Goal: Task Accomplishment & Management: Use online tool/utility

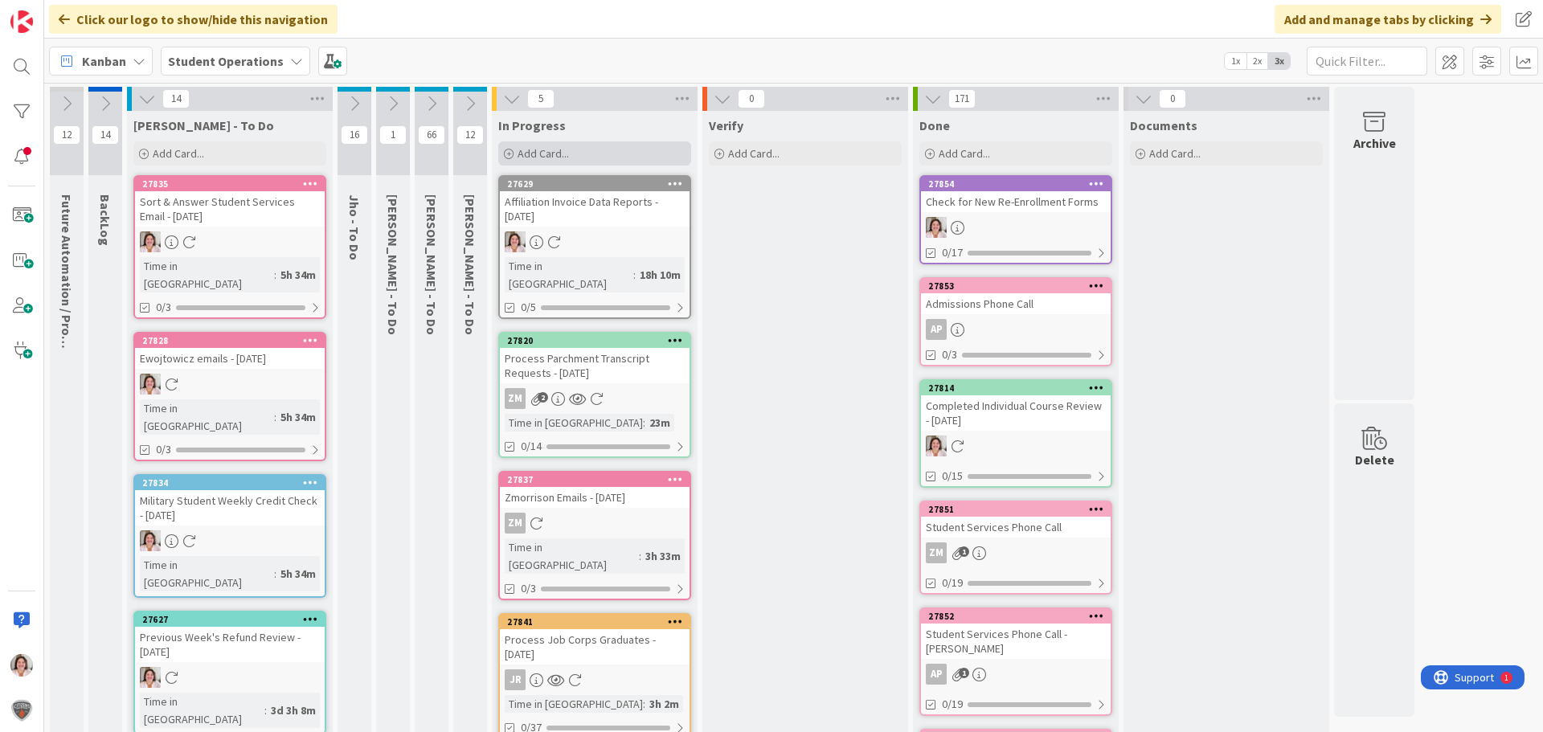
click at [538, 153] on span "Add Card..." at bounding box center [542, 153] width 51 height 14
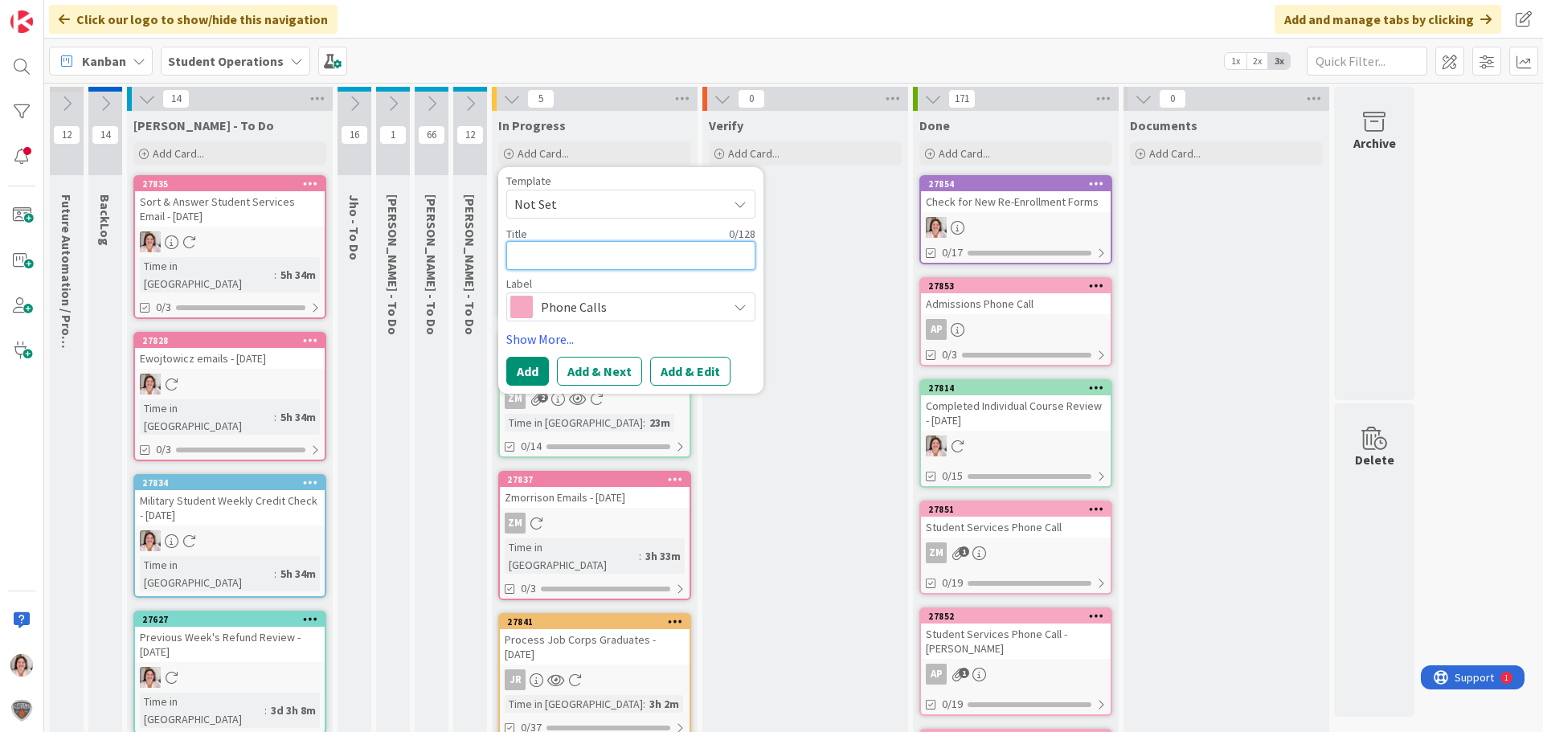
type textarea "W"
type textarea "x"
type textarea "We"
type textarea "x"
type textarea "Wee"
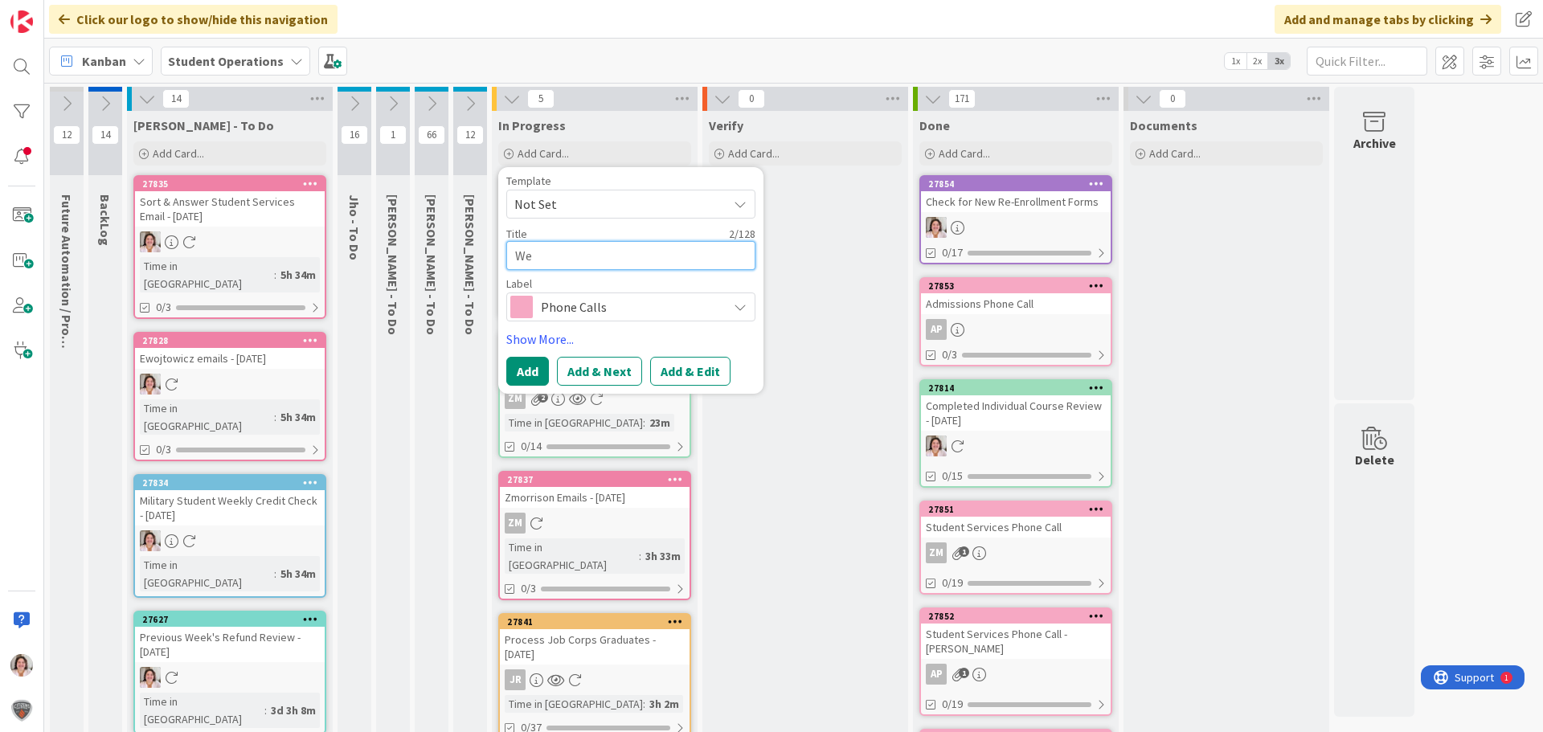
type textarea "x"
type textarea "Week"
type textarea "x"
type textarea "Weekl"
type textarea "x"
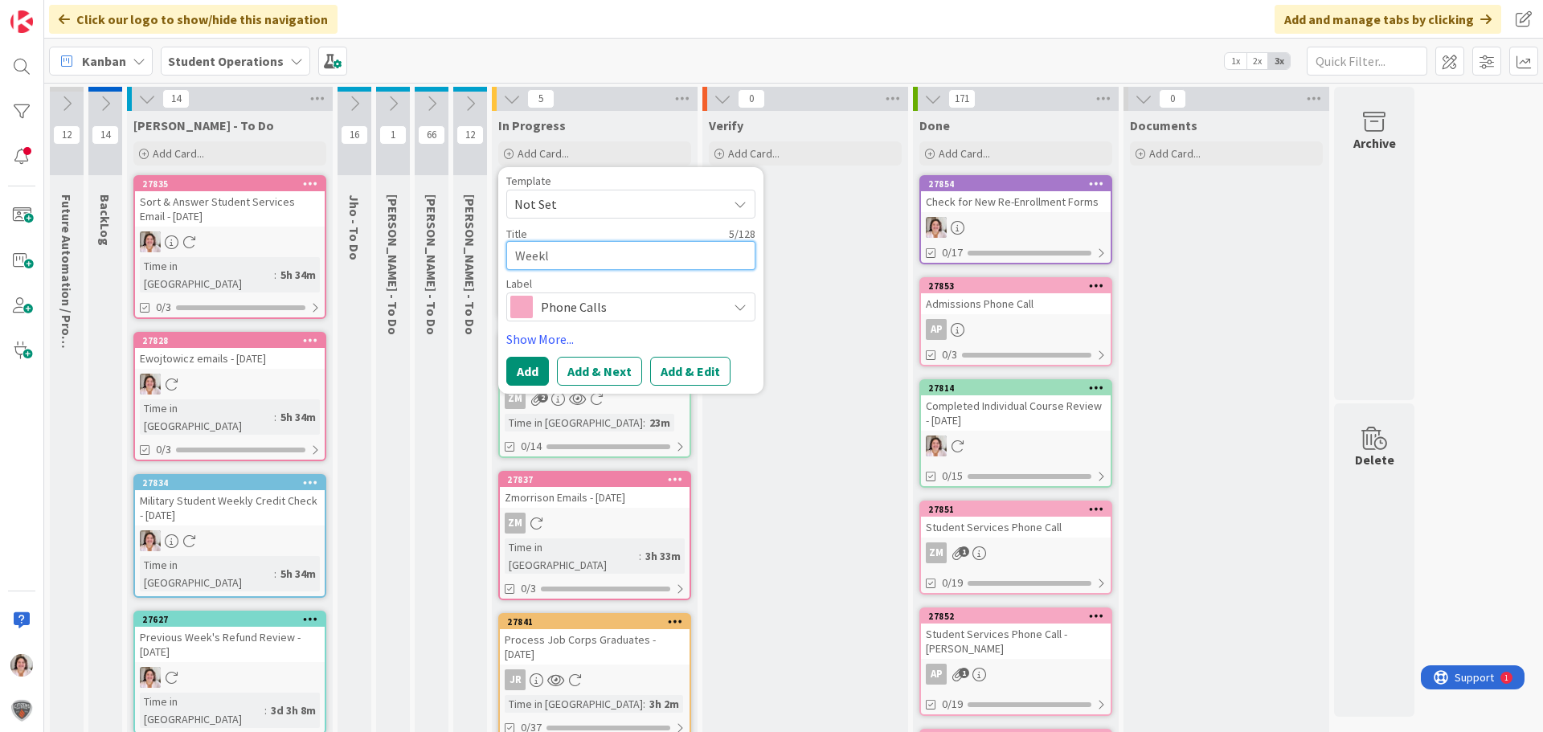
type textarea "Weekly"
type textarea "x"
type textarea "Weekly"
type textarea "x"
type textarea "Weekly O"
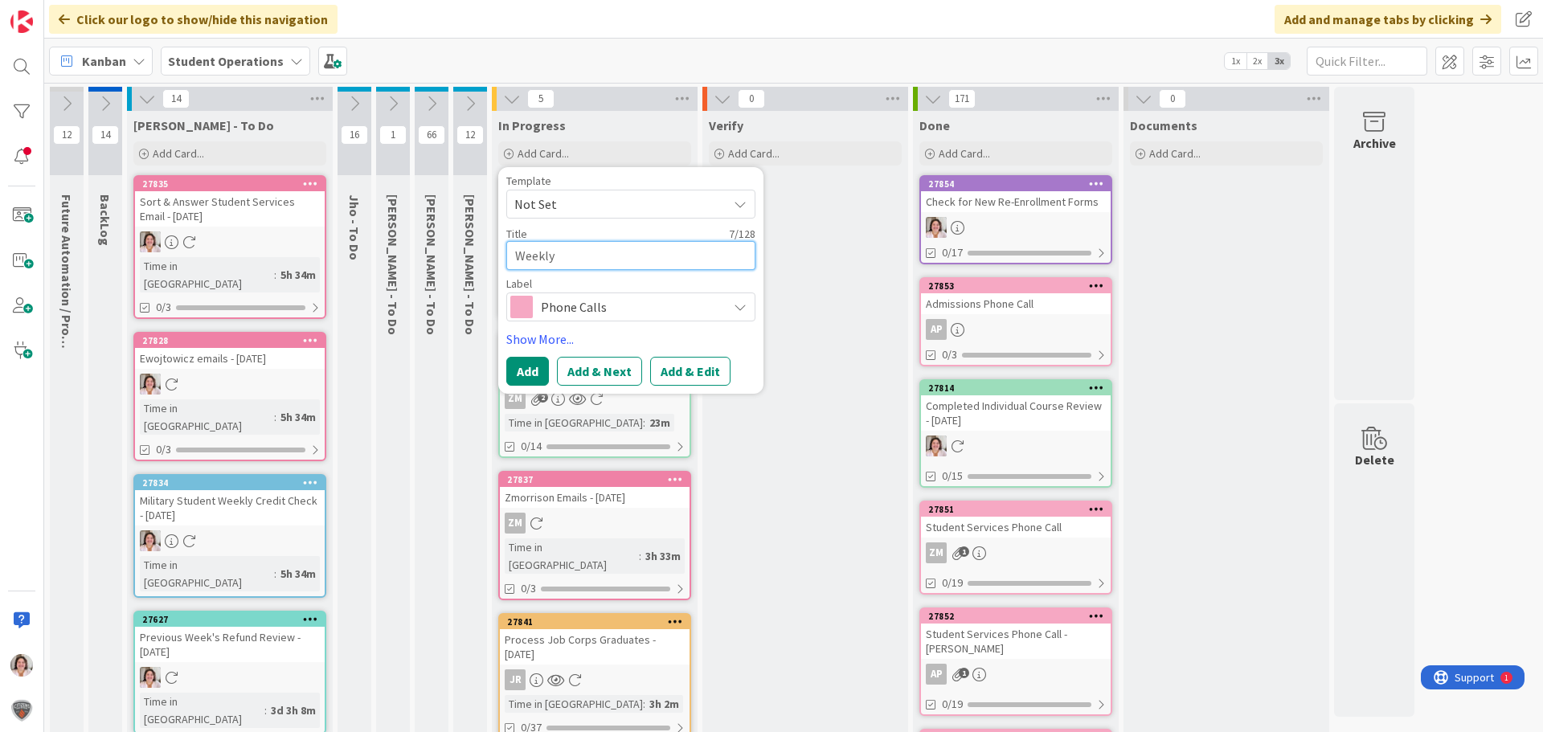
type textarea "x"
type textarea "Weekly Op"
type textarea "x"
type textarea "Weekly Ope"
type textarea "x"
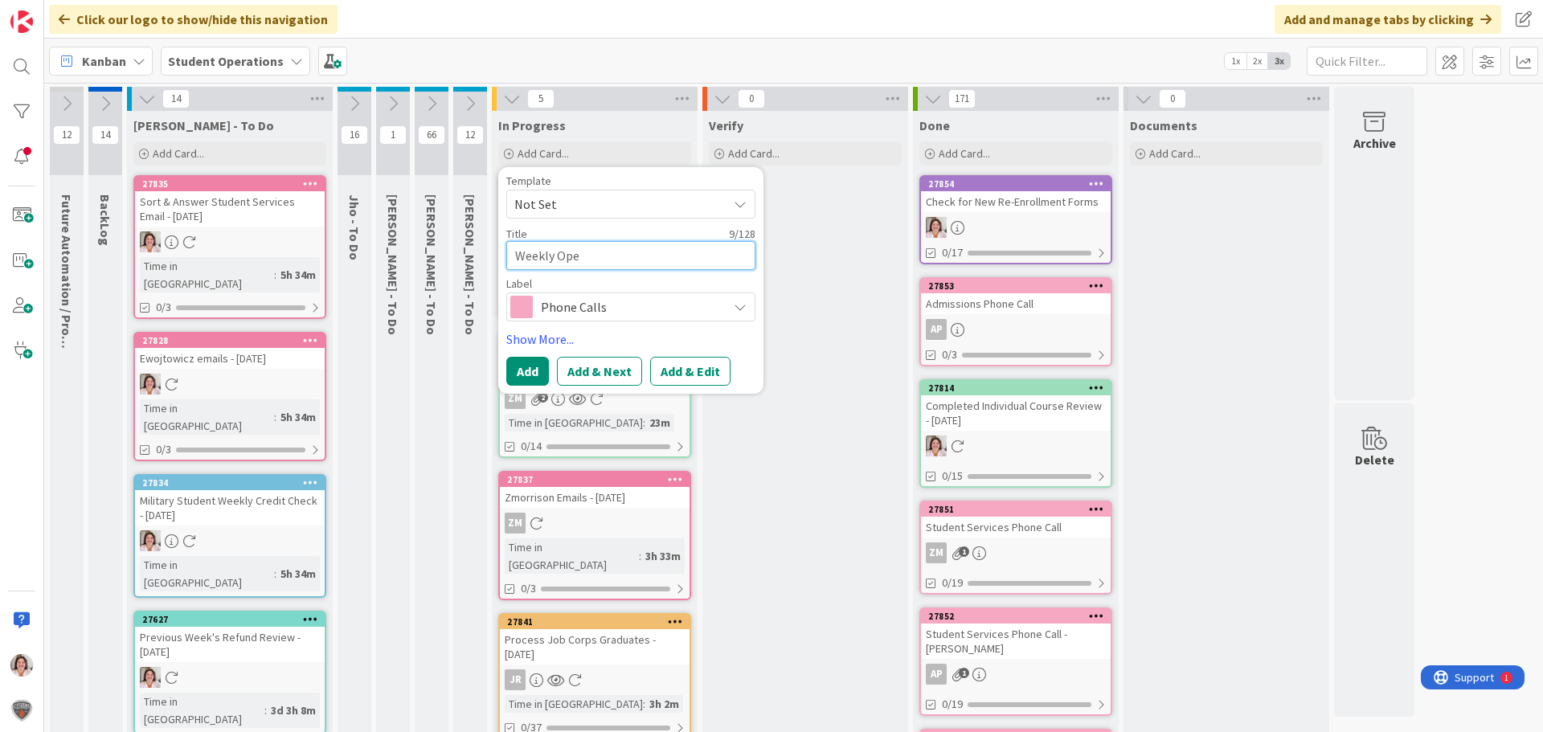
type textarea "Weekly Oper"
type textarea "x"
type textarea "Weekly Opera"
type textarea "x"
type textarea "Weekly Operat"
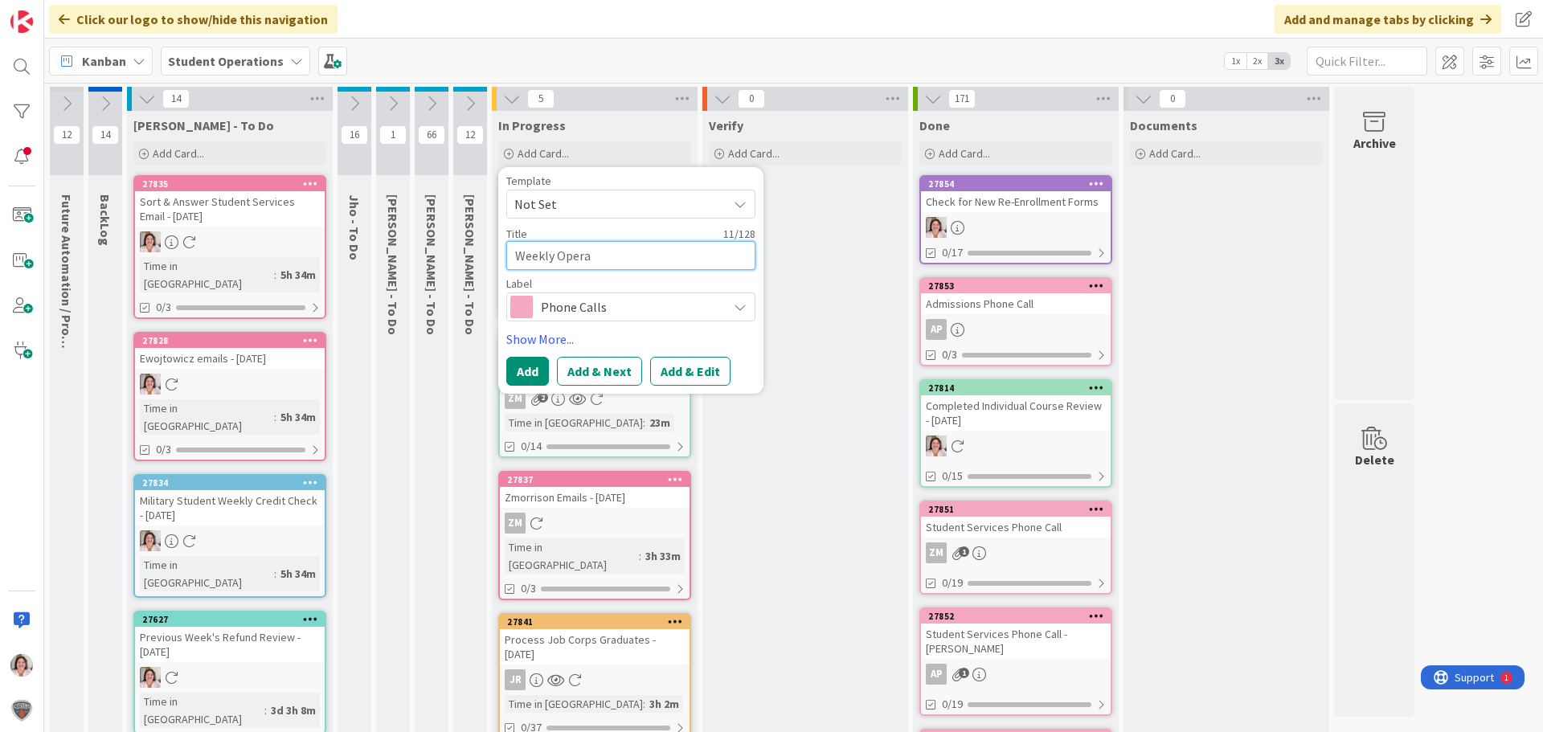
type textarea "x"
type textarea "Weekly Operati"
type textarea "x"
type textarea "Weekly Operatio"
type textarea "x"
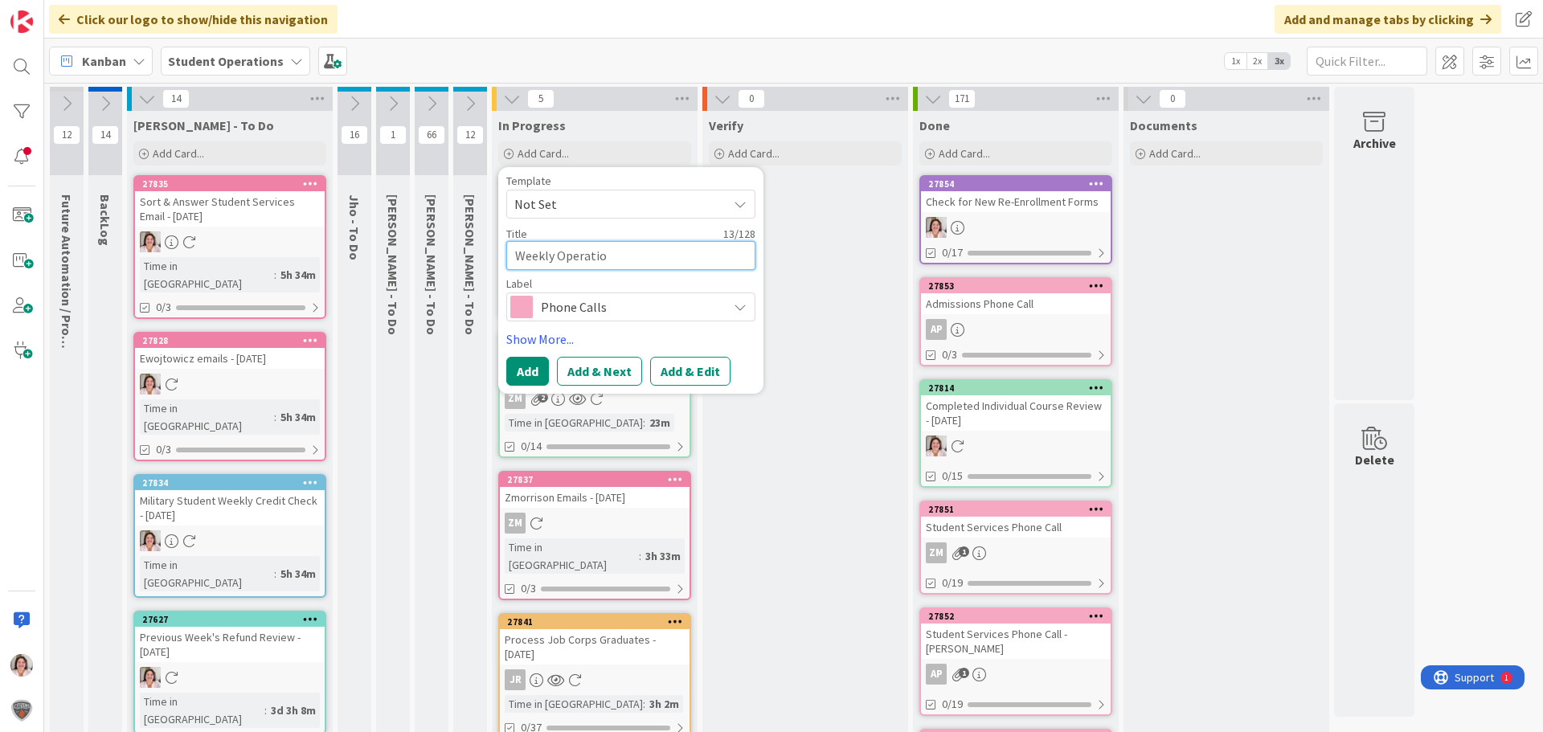
type textarea "Weekly Operation"
type textarea "x"
type textarea "Weekly Operations"
type textarea "x"
type textarea "Weekly Operations"
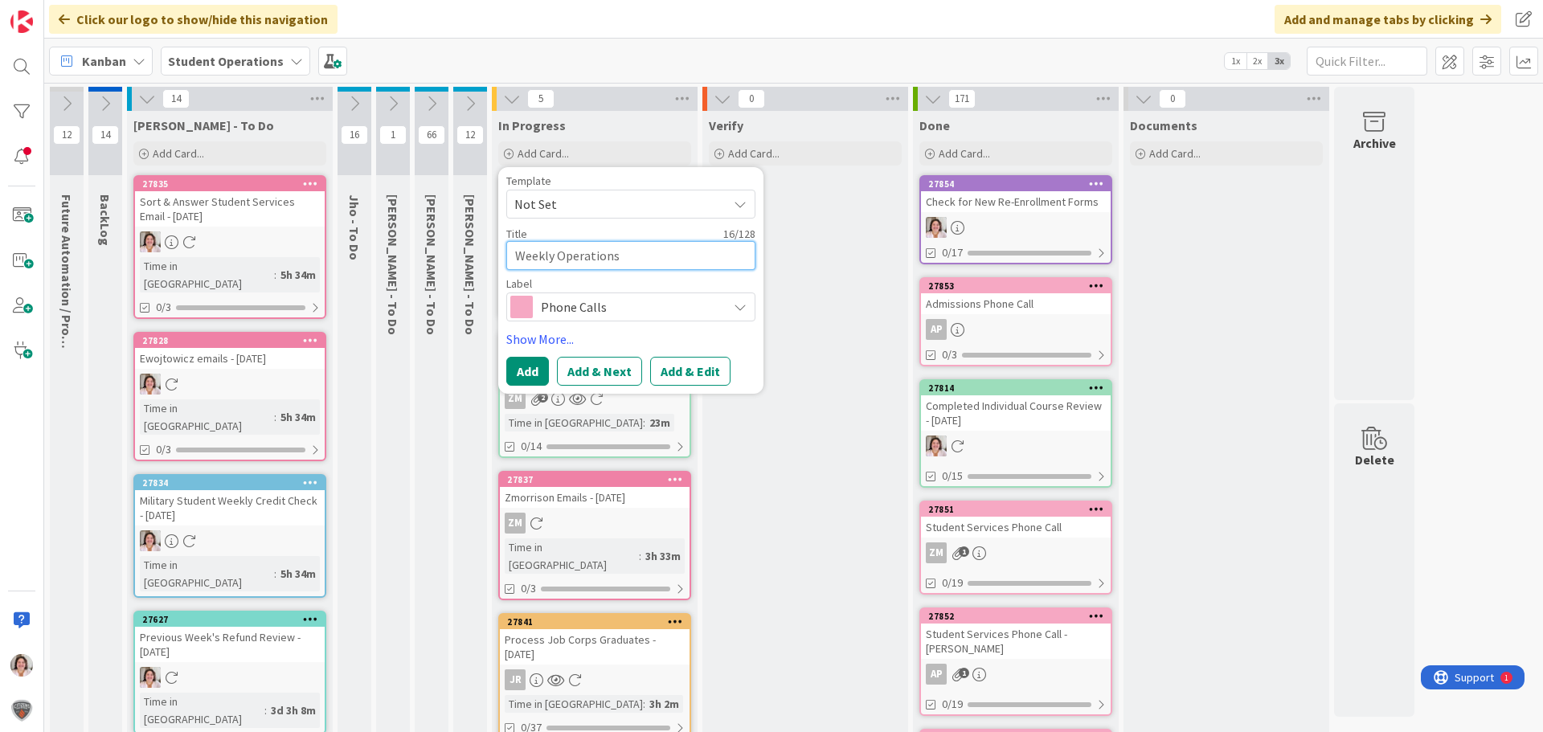
type textarea "x"
type textarea "Weekly Operations M"
type textarea "x"
type textarea "Weekly Operations Me"
type textarea "x"
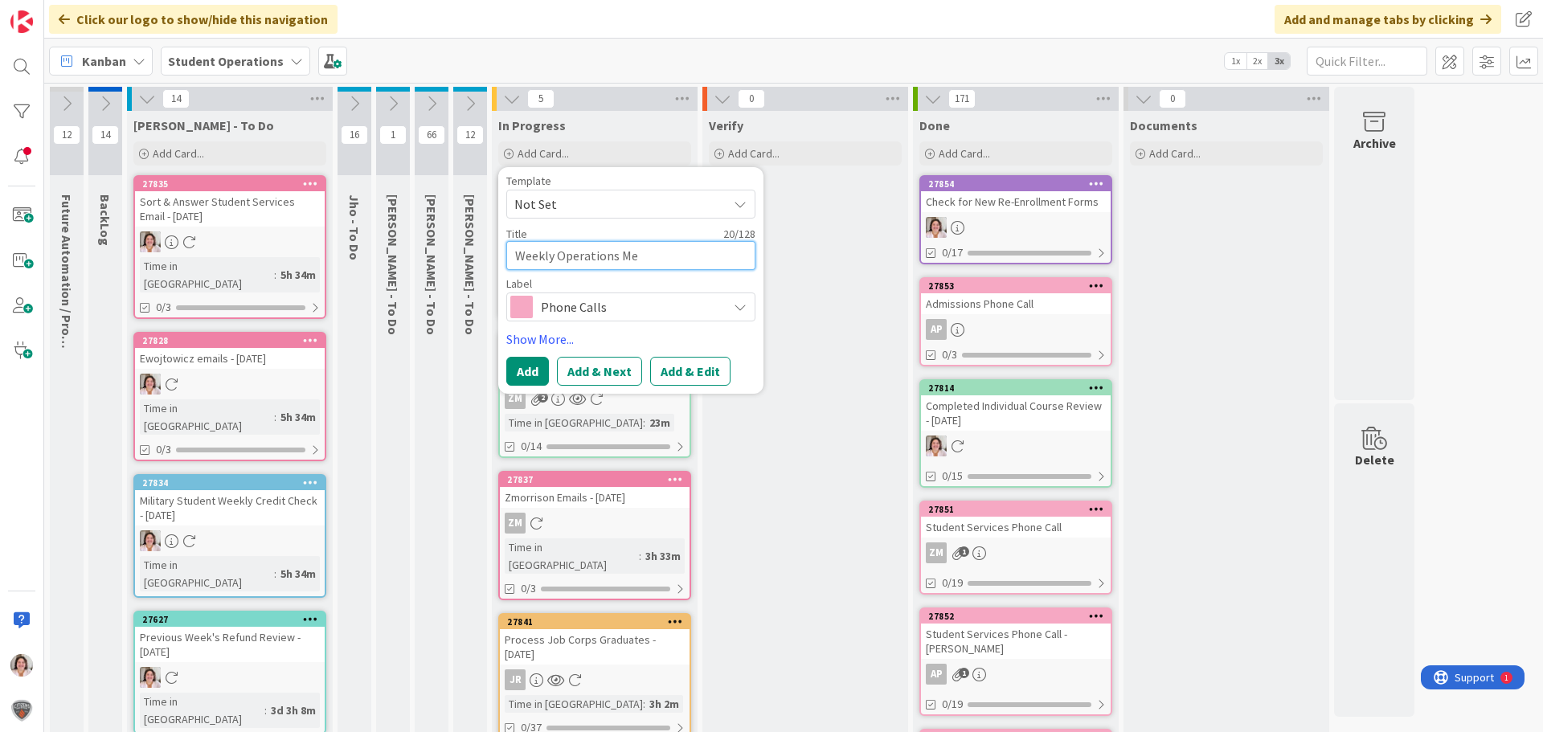
type textarea "Weekly Operations Mee"
type textarea "x"
type textarea "Weekly Operations Meet"
type textarea "x"
type textarea "Weekly Operations Meeti"
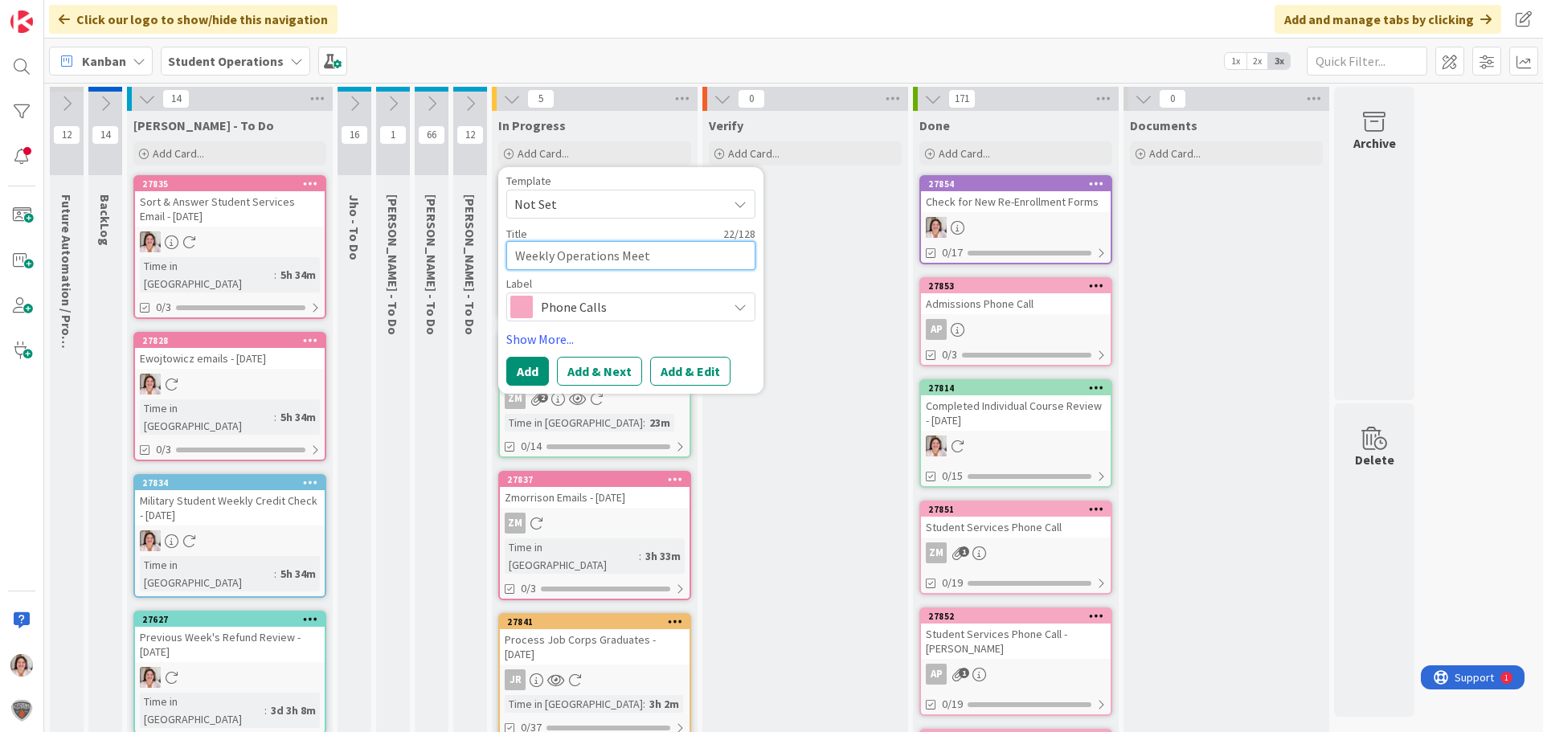
type textarea "x"
type textarea "Weekly Operations Meetin"
type textarea "x"
type textarea "Weekly Operations Meeting"
type textarea "x"
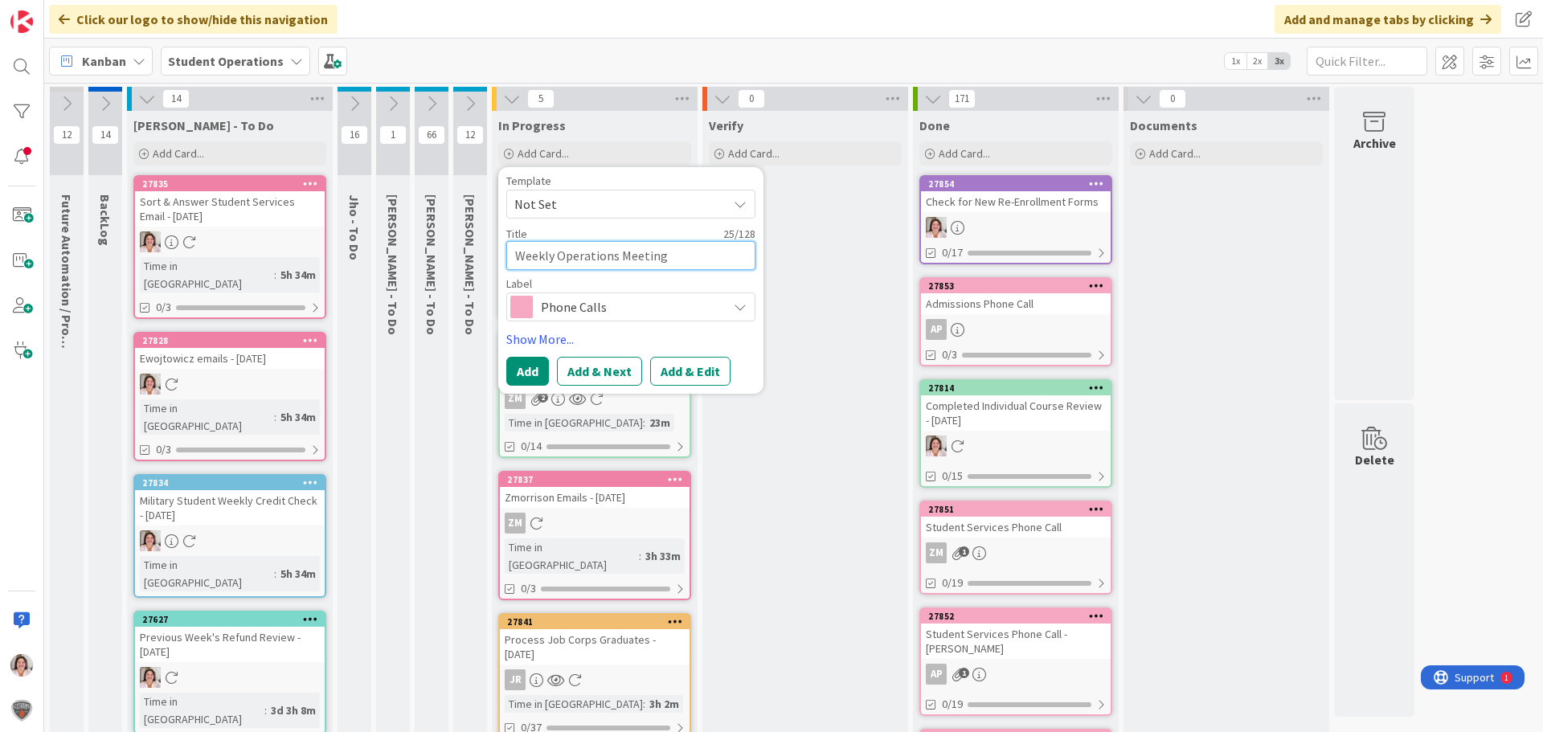
type textarea "Weekly Operations Meeting"
type textarea "x"
type textarea "Weekly Operations Meeting -"
type textarea "x"
type textarea "Weekly Operations Meeting -"
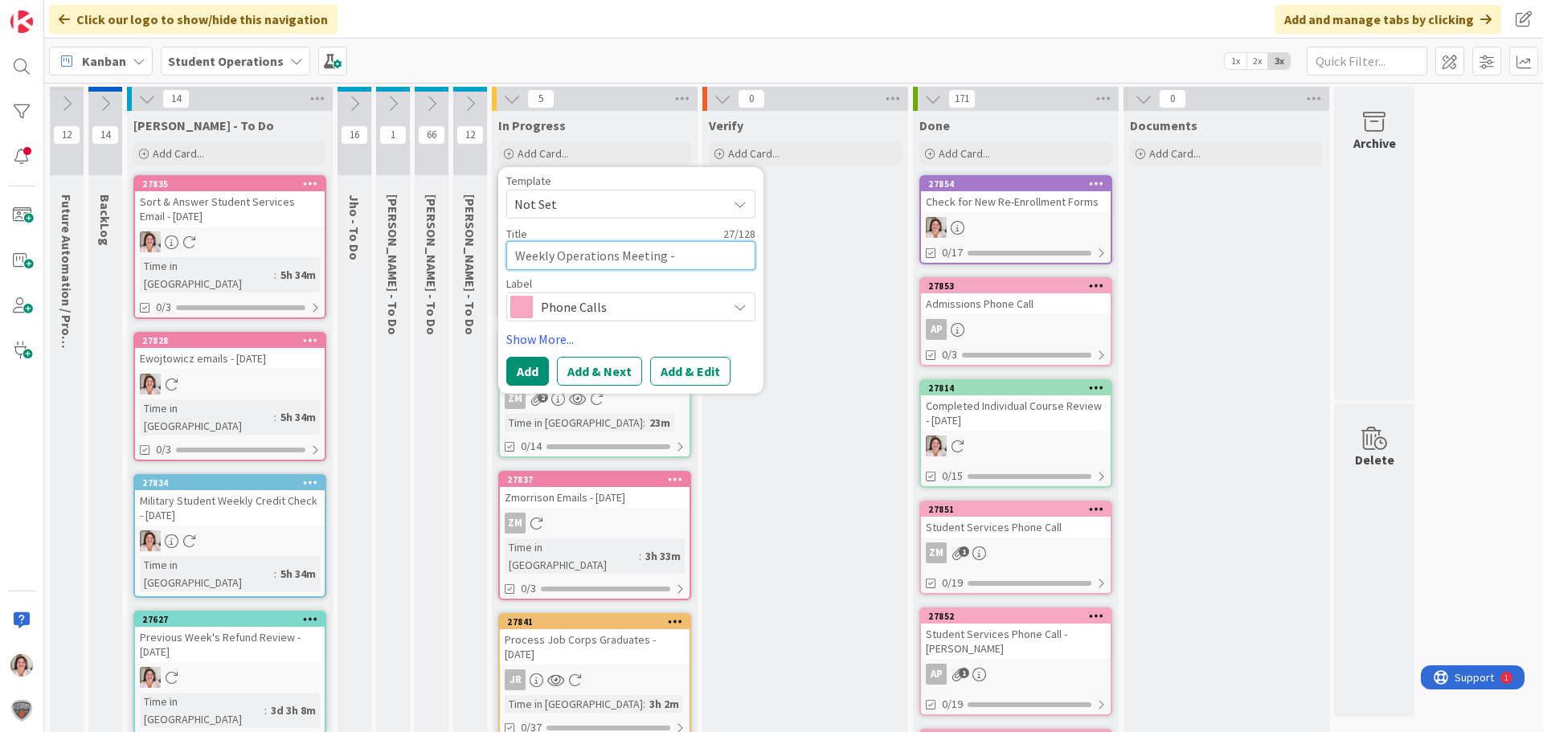
type textarea "x"
type textarea "Weekly Operations Meeting - 3"
type textarea "x"
type textarea "Weekly Operations Meeting - 30"
type textarea "x"
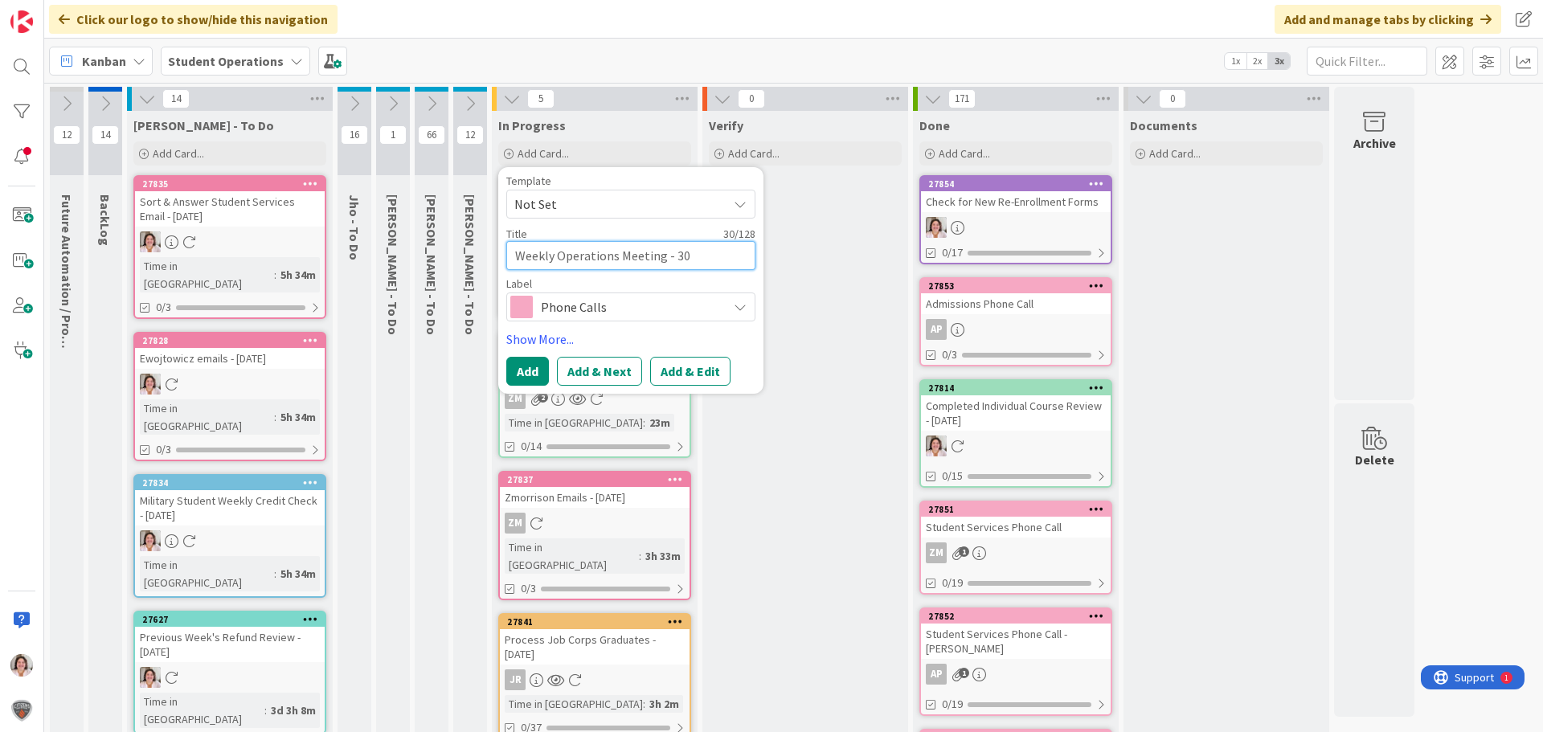
type textarea "Weekly Operations Meeting - 30"
type textarea "x"
type textarea "Weekly Operations Meeting - 30 M"
type textarea "x"
type textarea "Weekly Operations Meeting - 30 Mi"
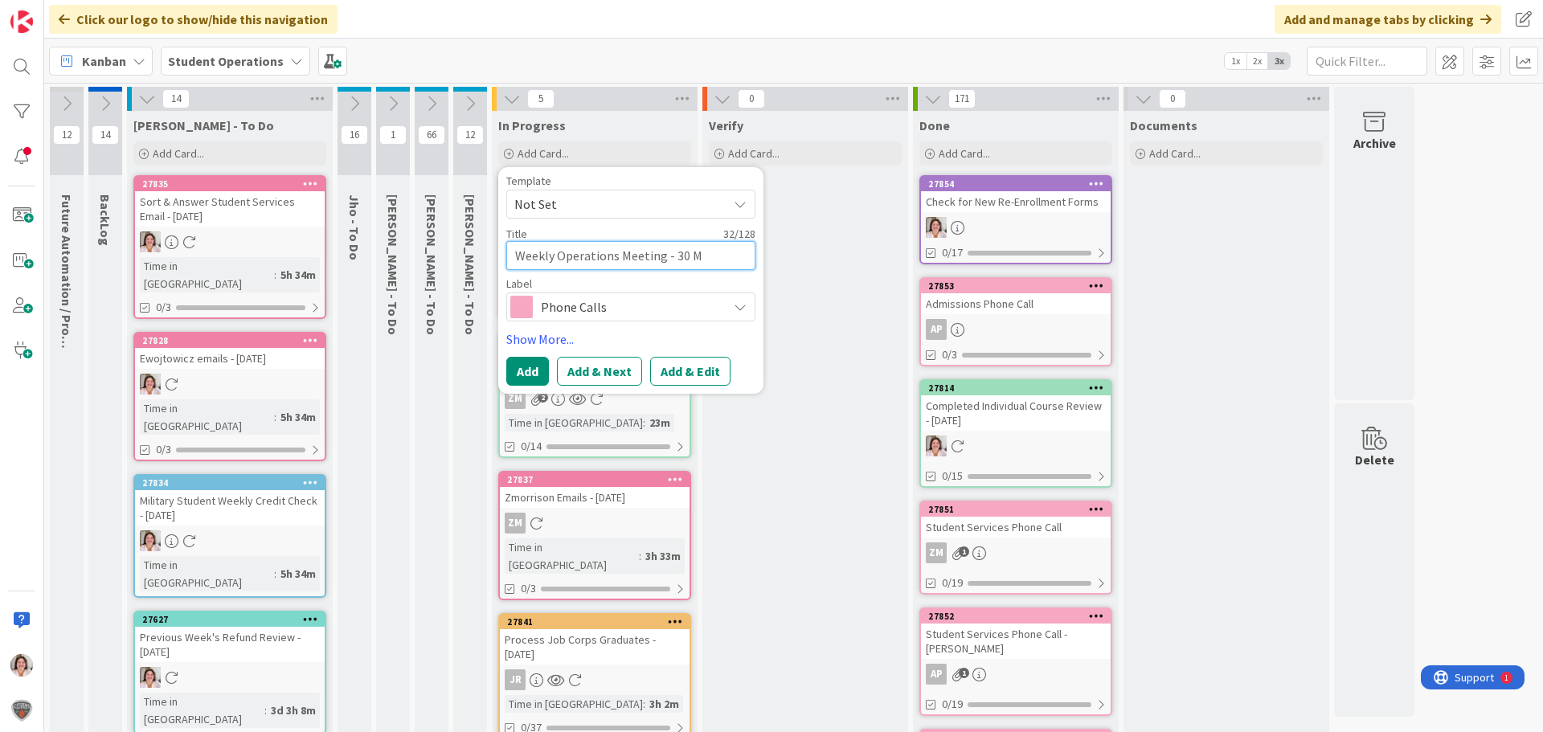
type textarea "x"
type textarea "Weekly Operations Meeting - 30 Min"
type textarea "x"
type textarea "Weekly Operations Meeting - 30 Minu"
type textarea "x"
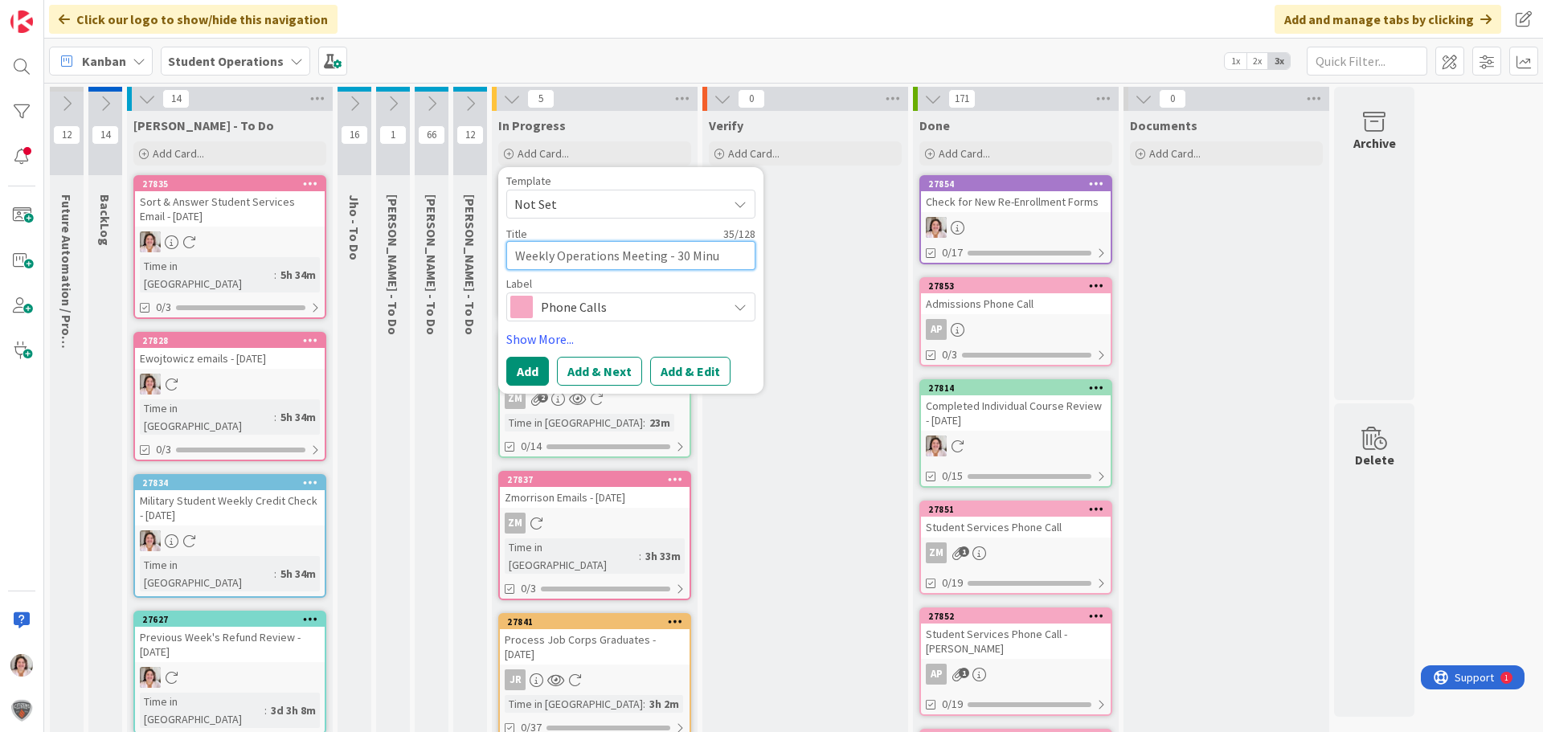
type textarea "Weekly Operations Meeting - 30 Minut"
type textarea "x"
type textarea "Weekly Operations Meeting - 30 Minute"
type textarea "x"
type textarea "Weekly Operations Meeting - 30 Minutes"
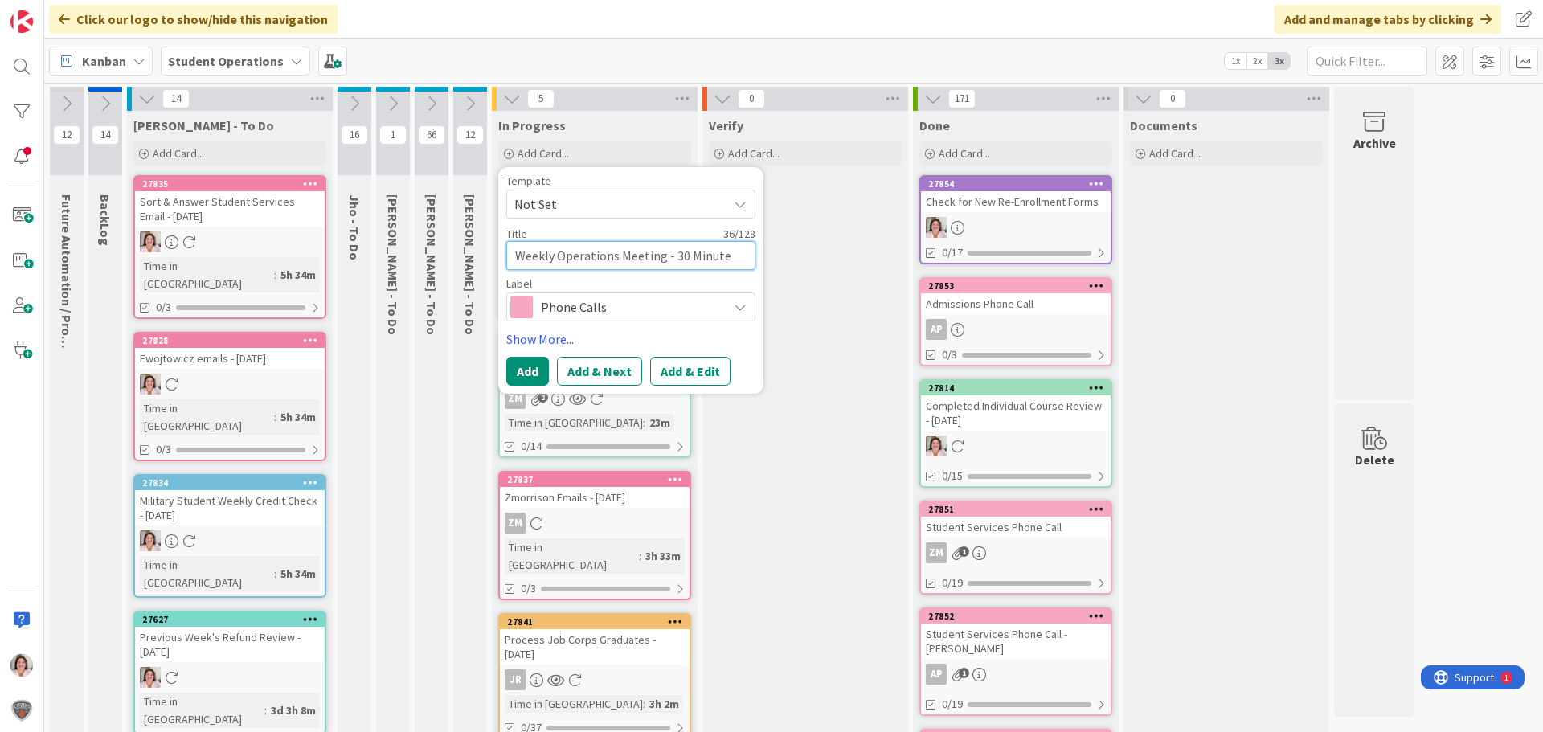
type textarea "x"
type textarea "Weekly Operations Meeting - 30 Minutes"
drag, startPoint x: 570, startPoint y: 309, endPoint x: 582, endPoint y: 319, distance: 16.6
click at [571, 310] on span "Phone Calls" at bounding box center [630, 307] width 178 height 22
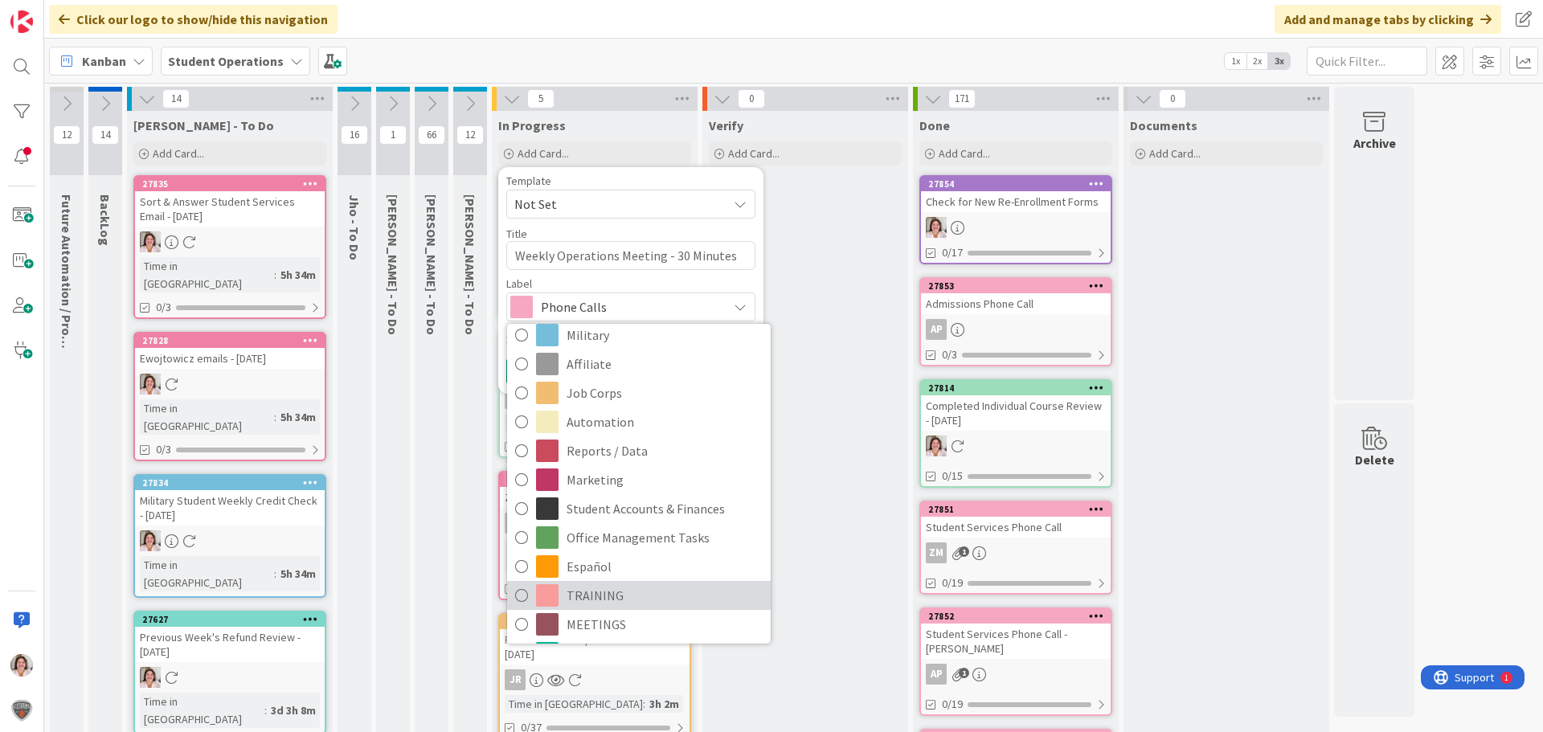
scroll to position [401, 0]
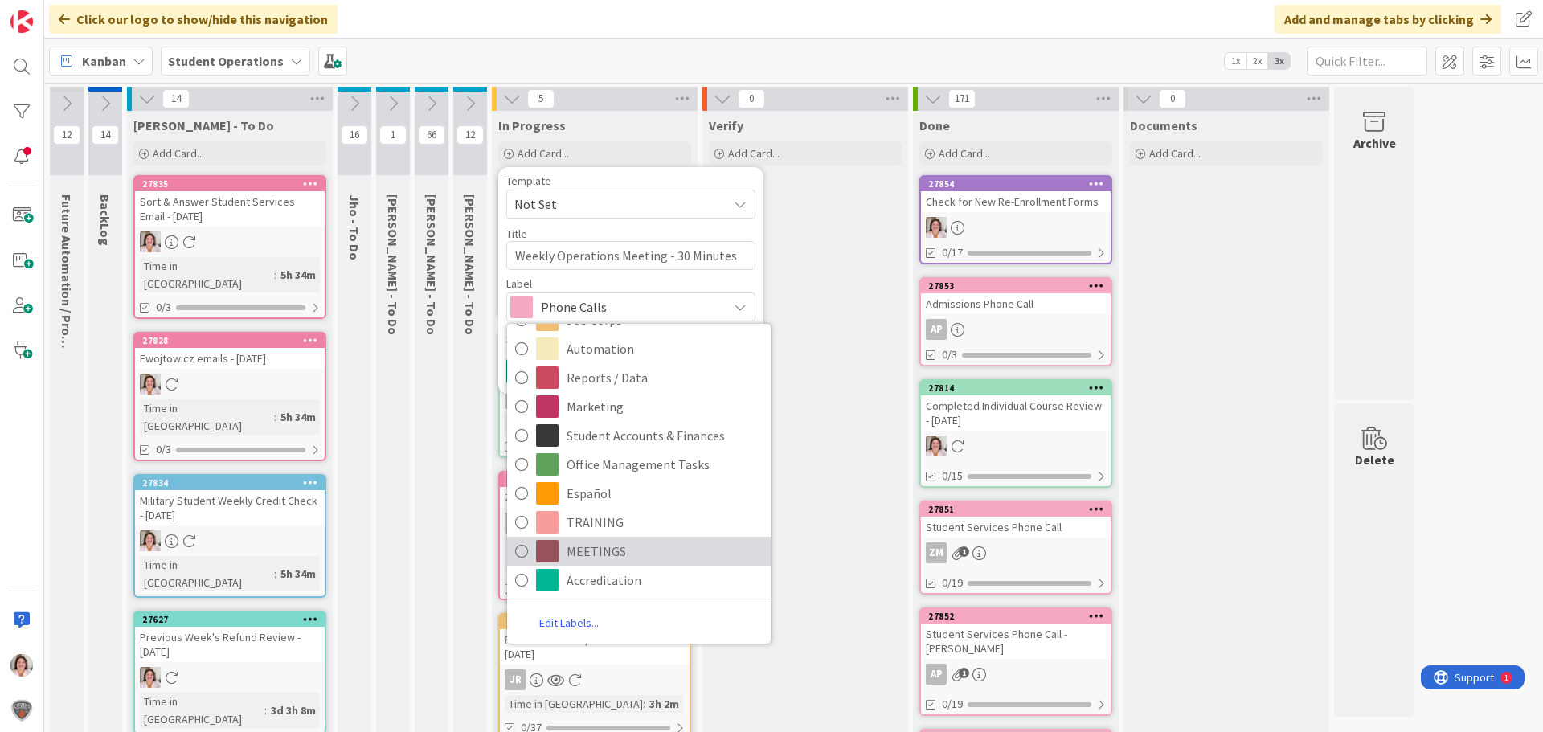
click at [661, 555] on span "MEETINGS" at bounding box center [664, 551] width 196 height 24
type textarea "x"
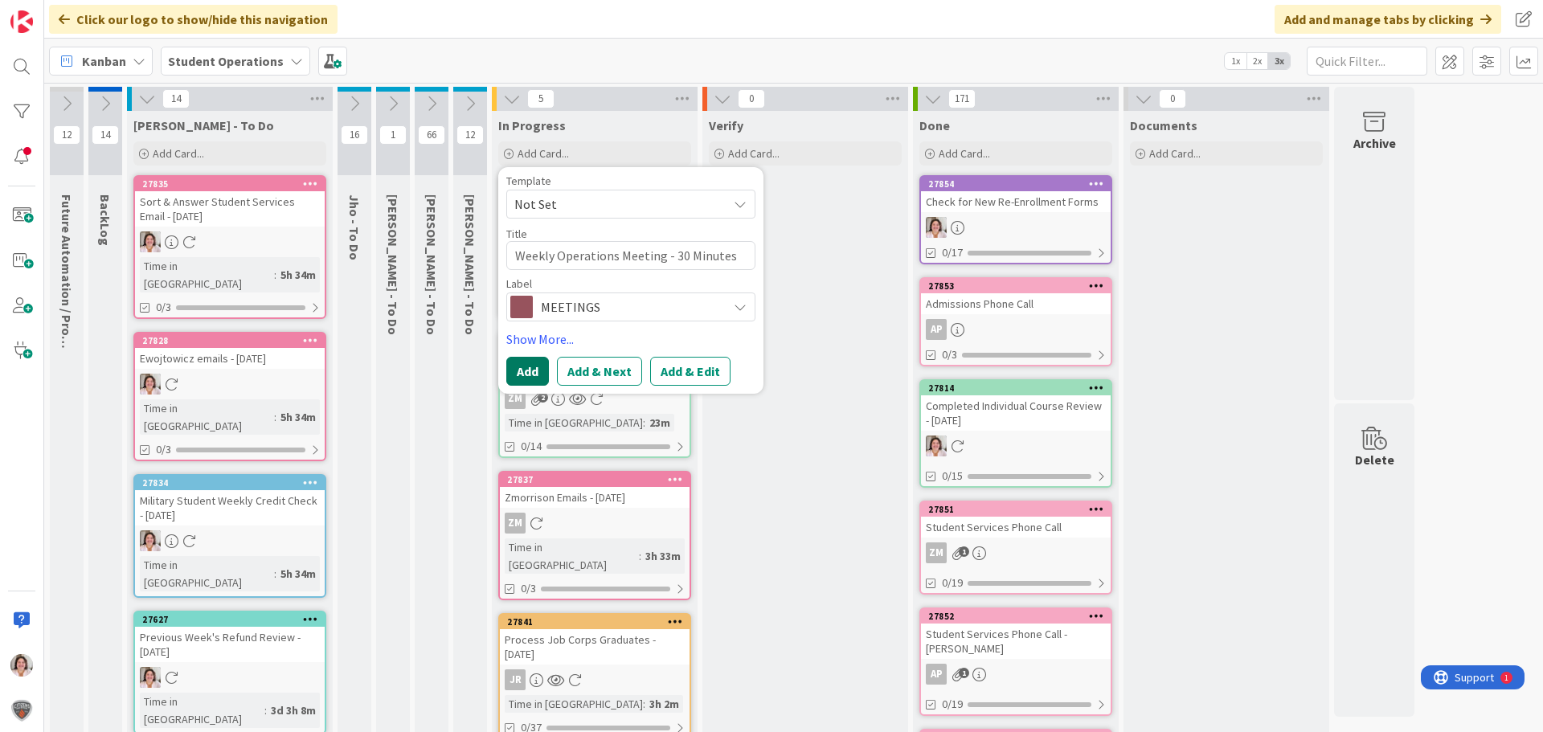
click at [522, 366] on button "Add" at bounding box center [527, 371] width 43 height 29
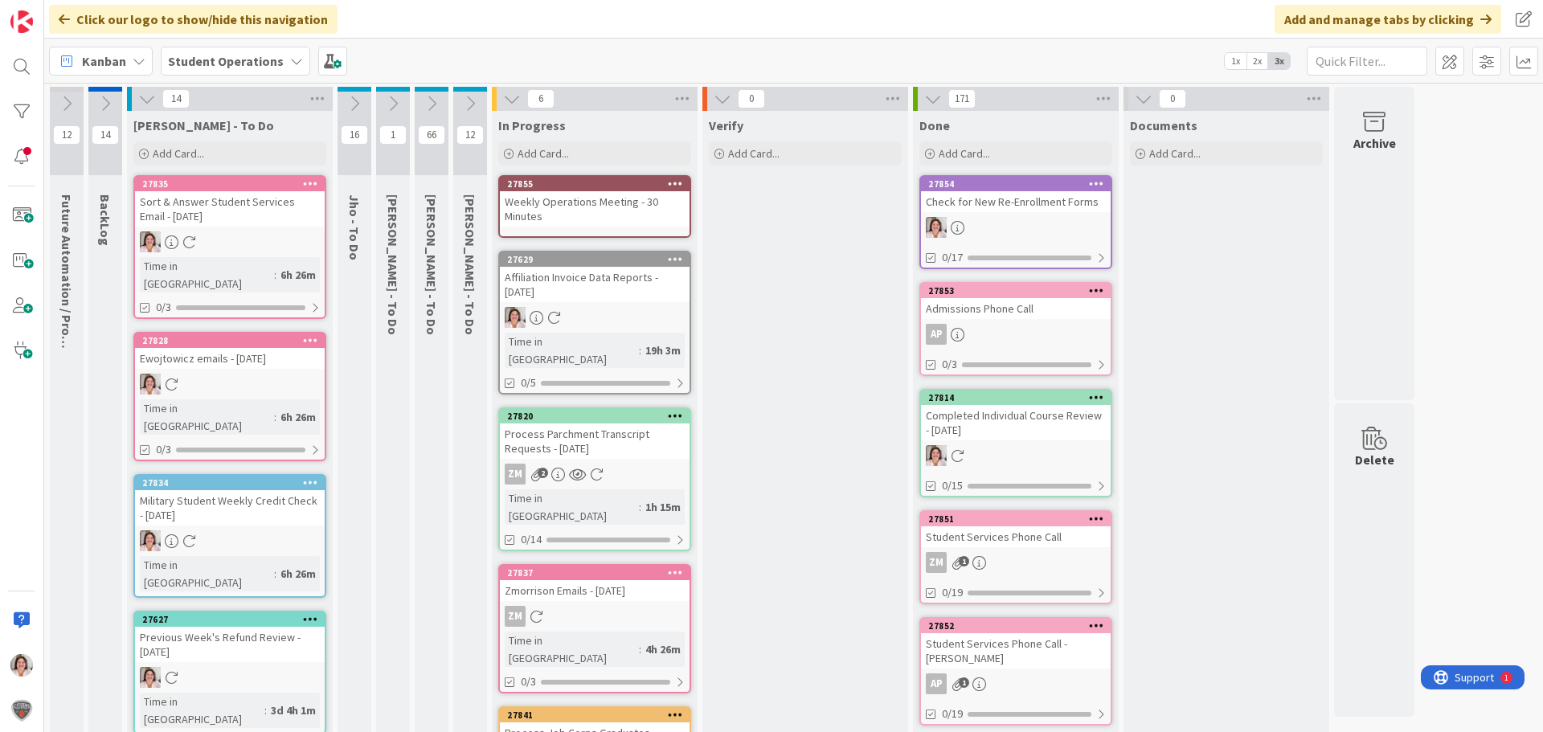
click at [675, 183] on icon at bounding box center [675, 183] width 15 height 11
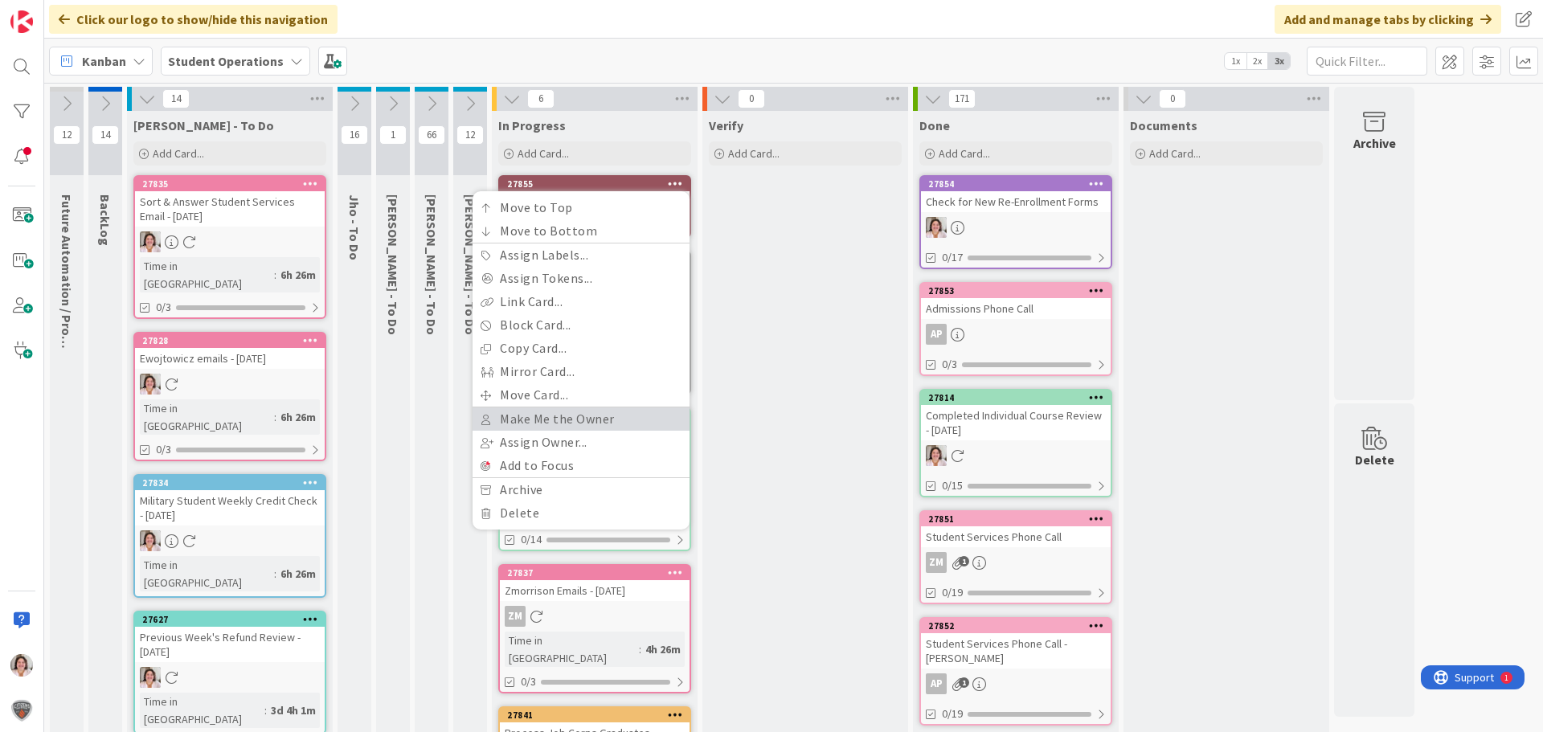
click at [551, 418] on link "Make Me the Owner" at bounding box center [580, 418] width 217 height 23
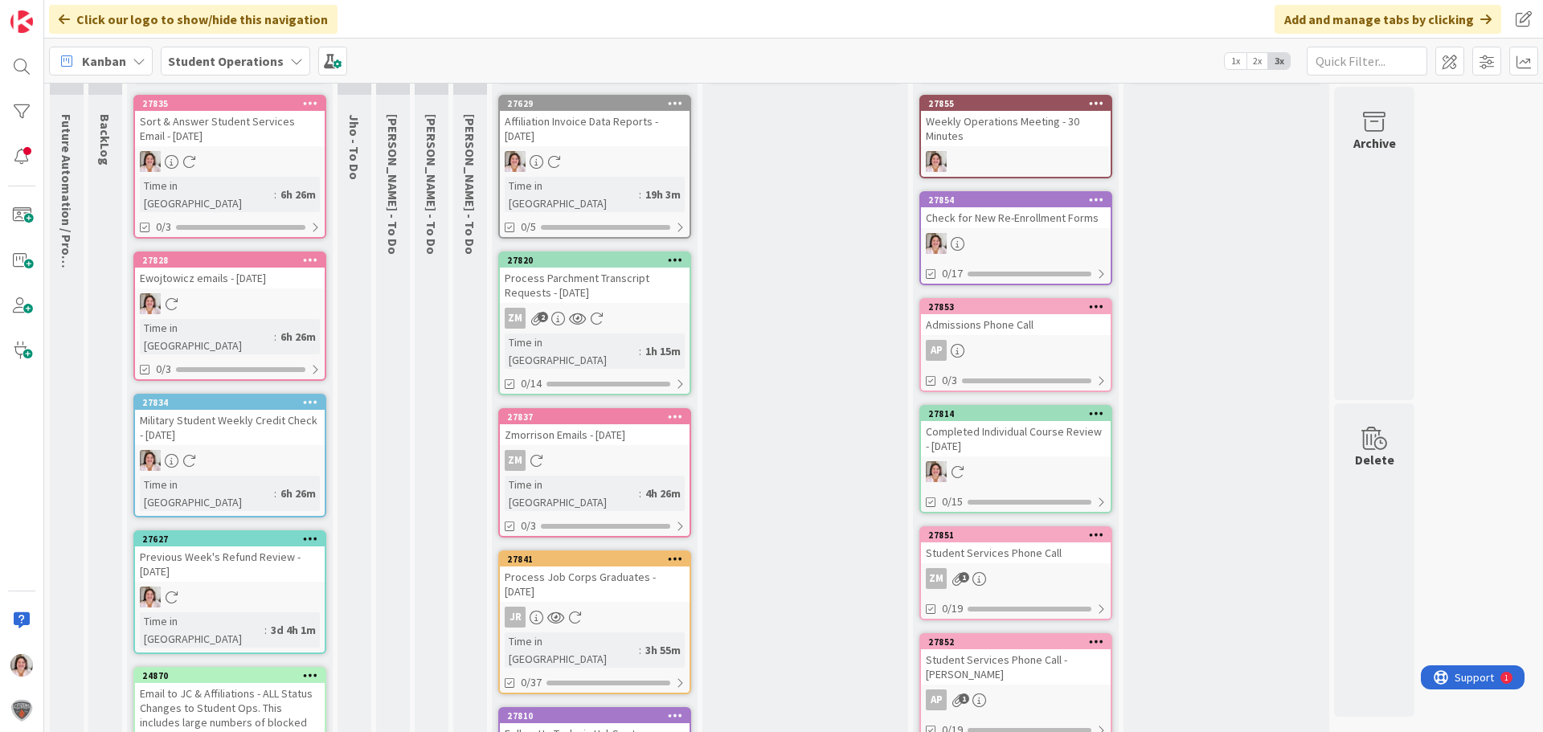
scroll to position [0, 0]
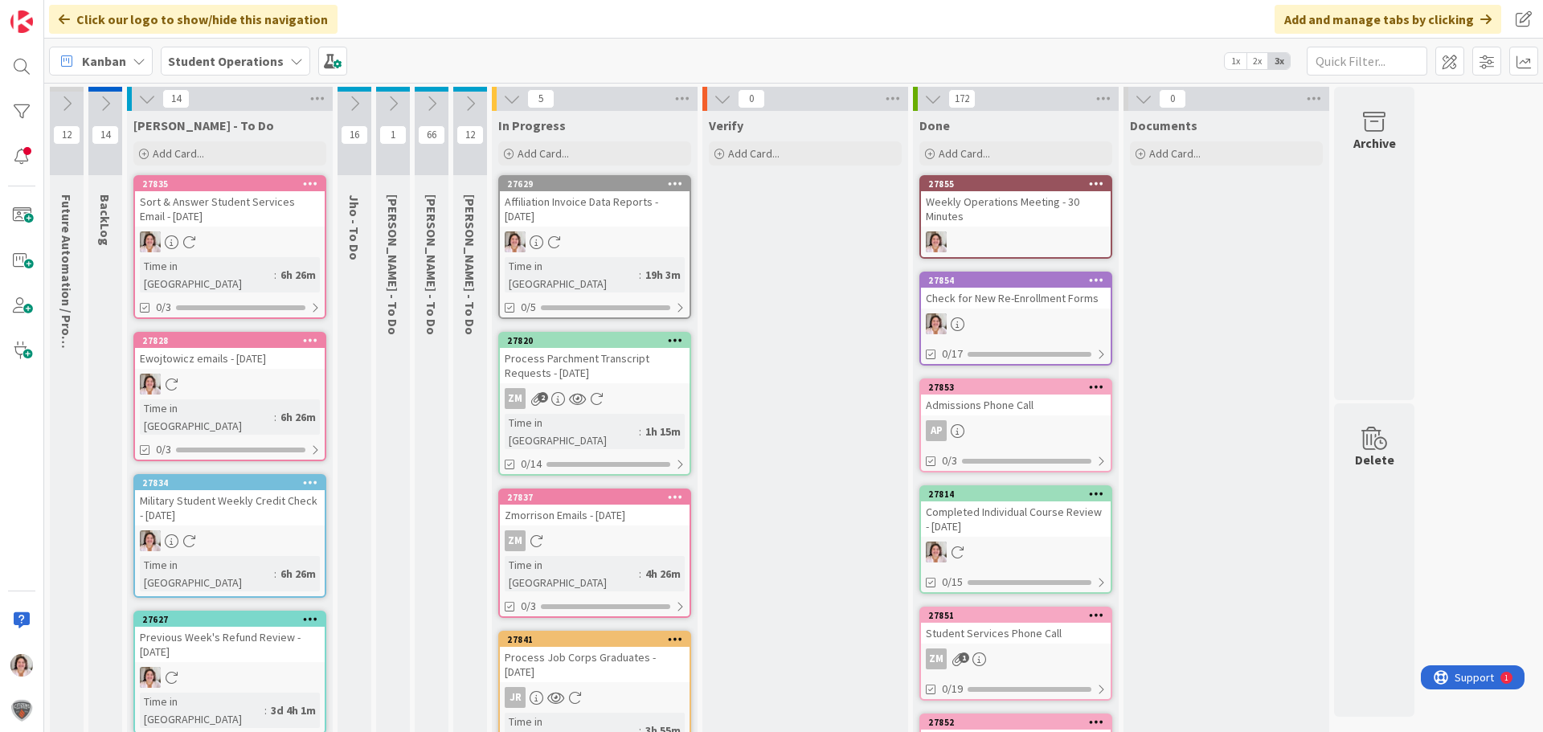
click at [431, 108] on icon at bounding box center [432, 104] width 18 height 18
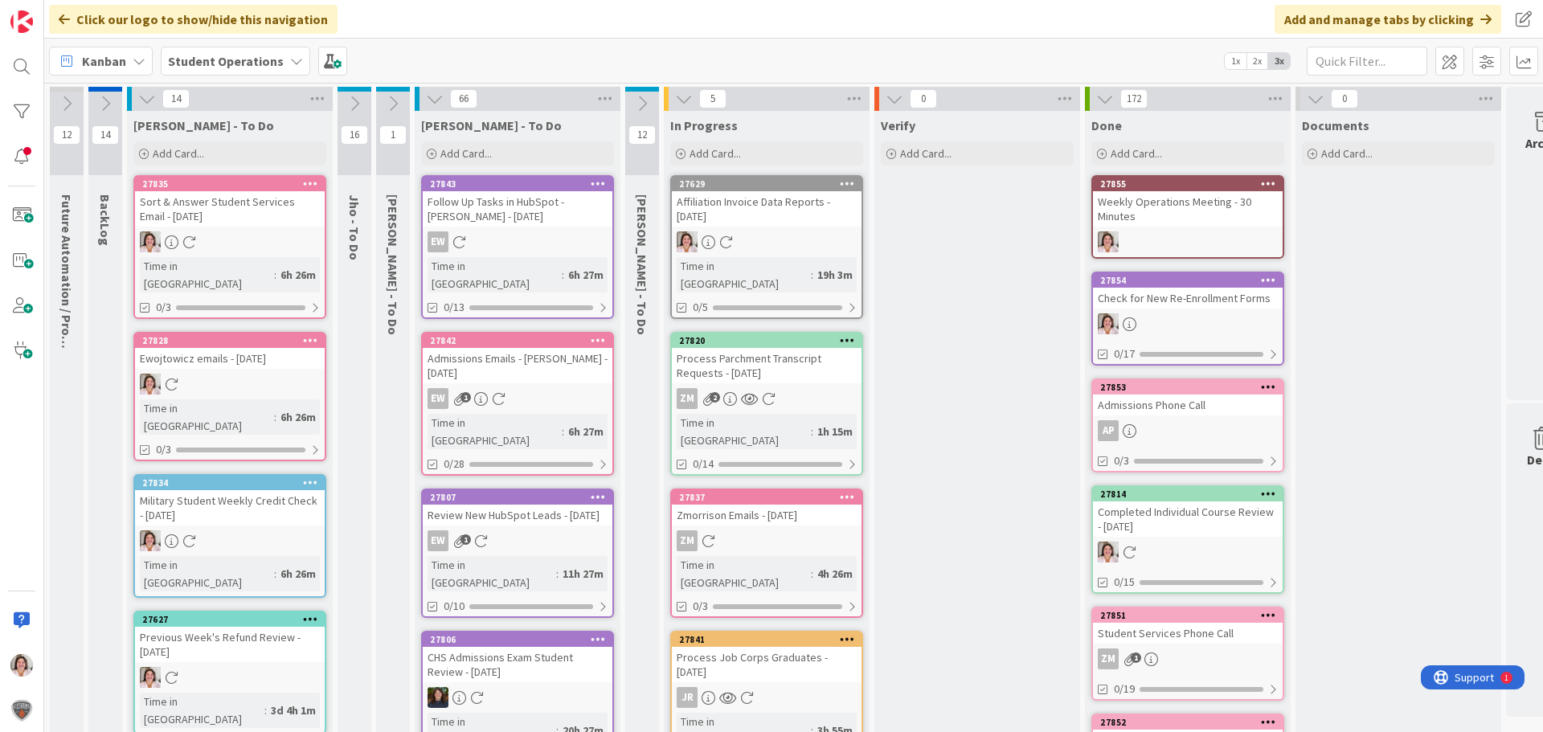
click at [431, 108] on button at bounding box center [434, 98] width 21 height 21
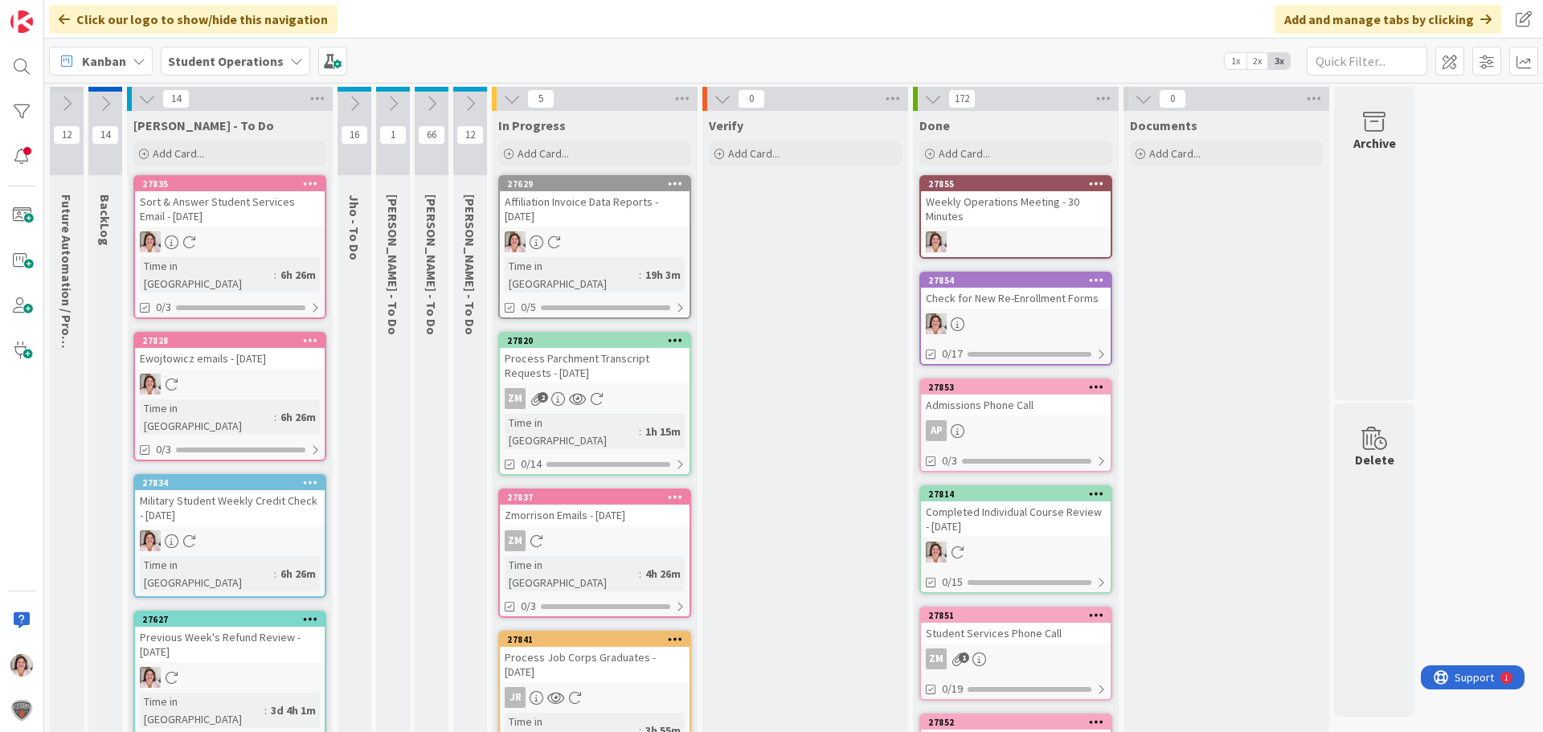
click at [431, 108] on icon at bounding box center [432, 104] width 18 height 18
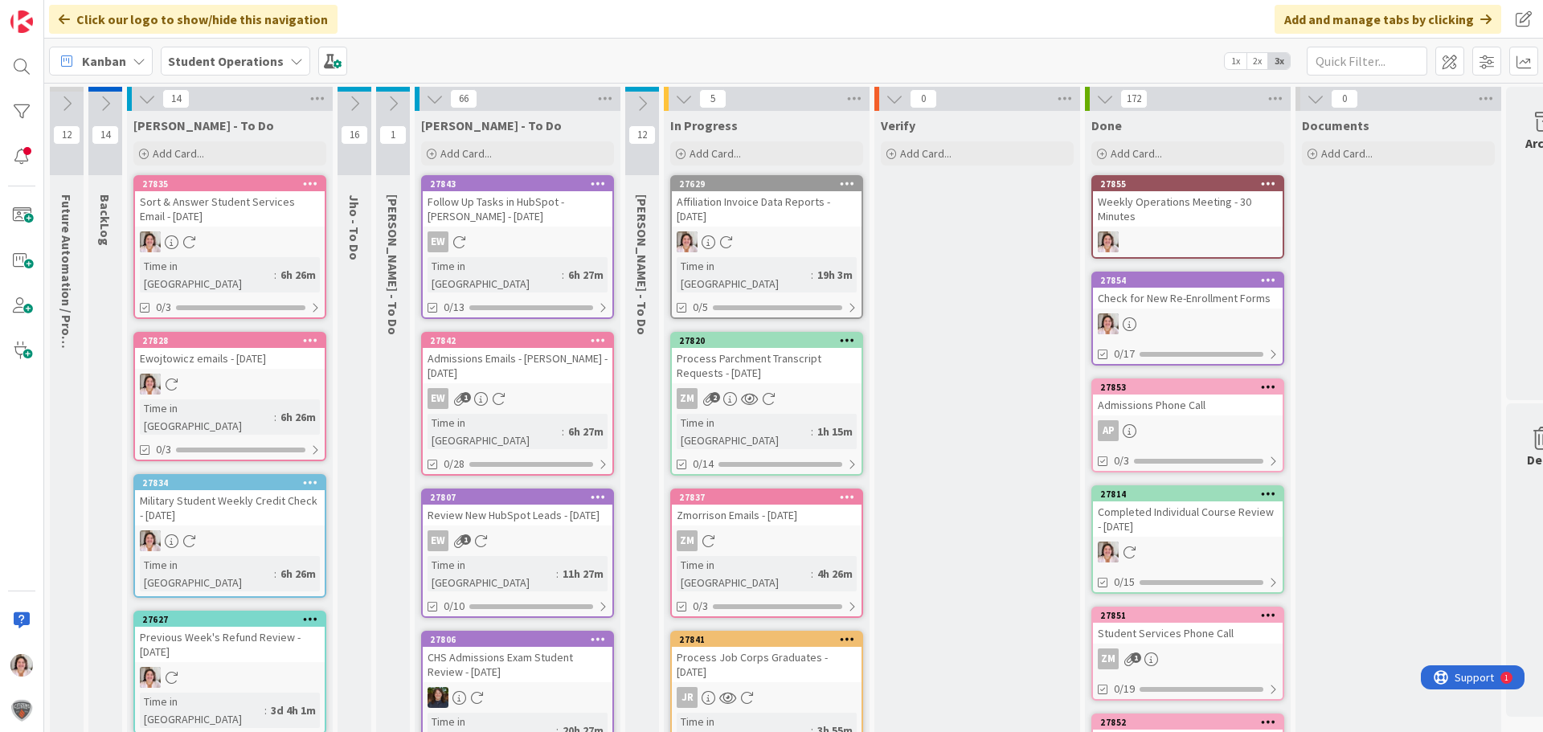
click at [431, 108] on button at bounding box center [434, 98] width 21 height 21
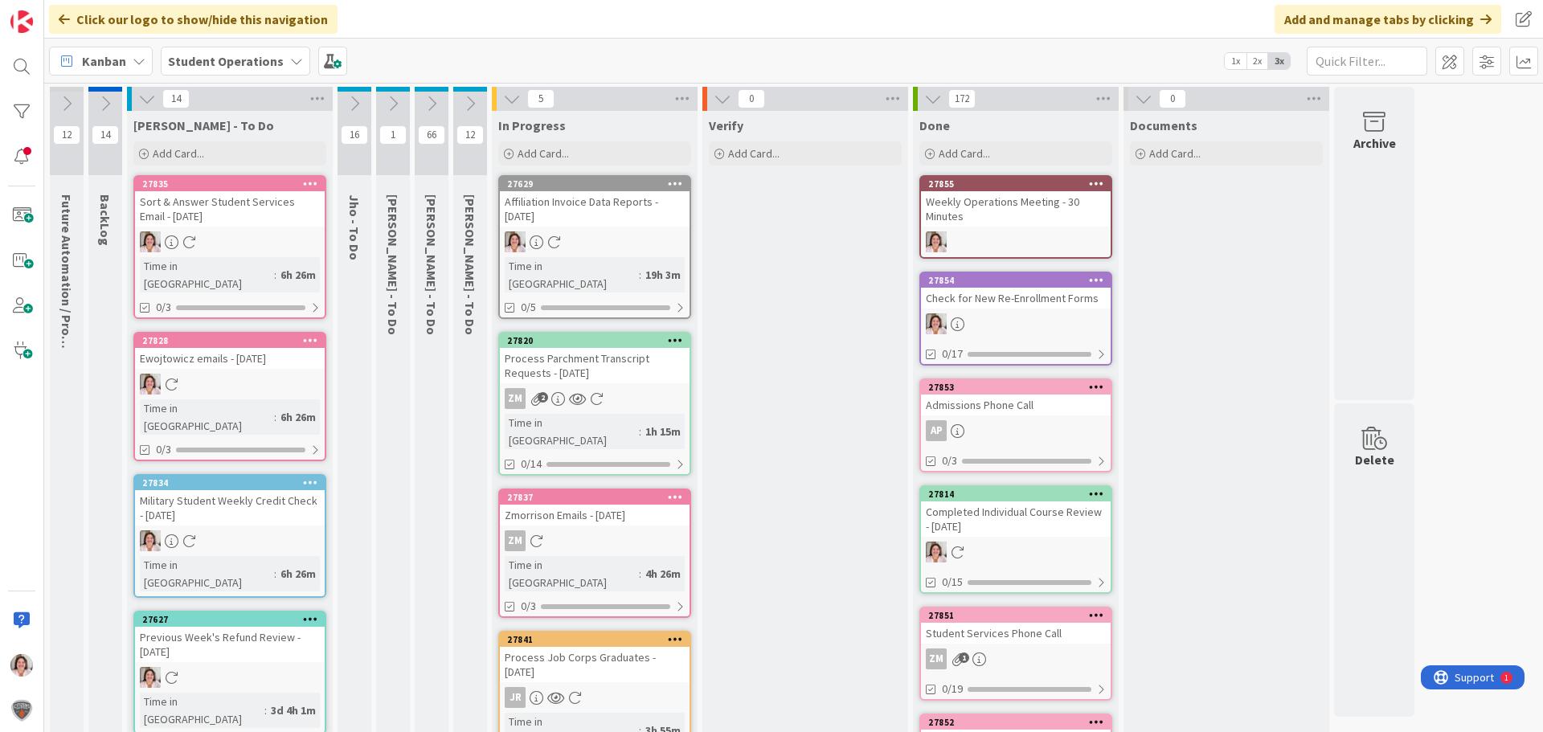
click at [472, 98] on icon at bounding box center [470, 104] width 18 height 18
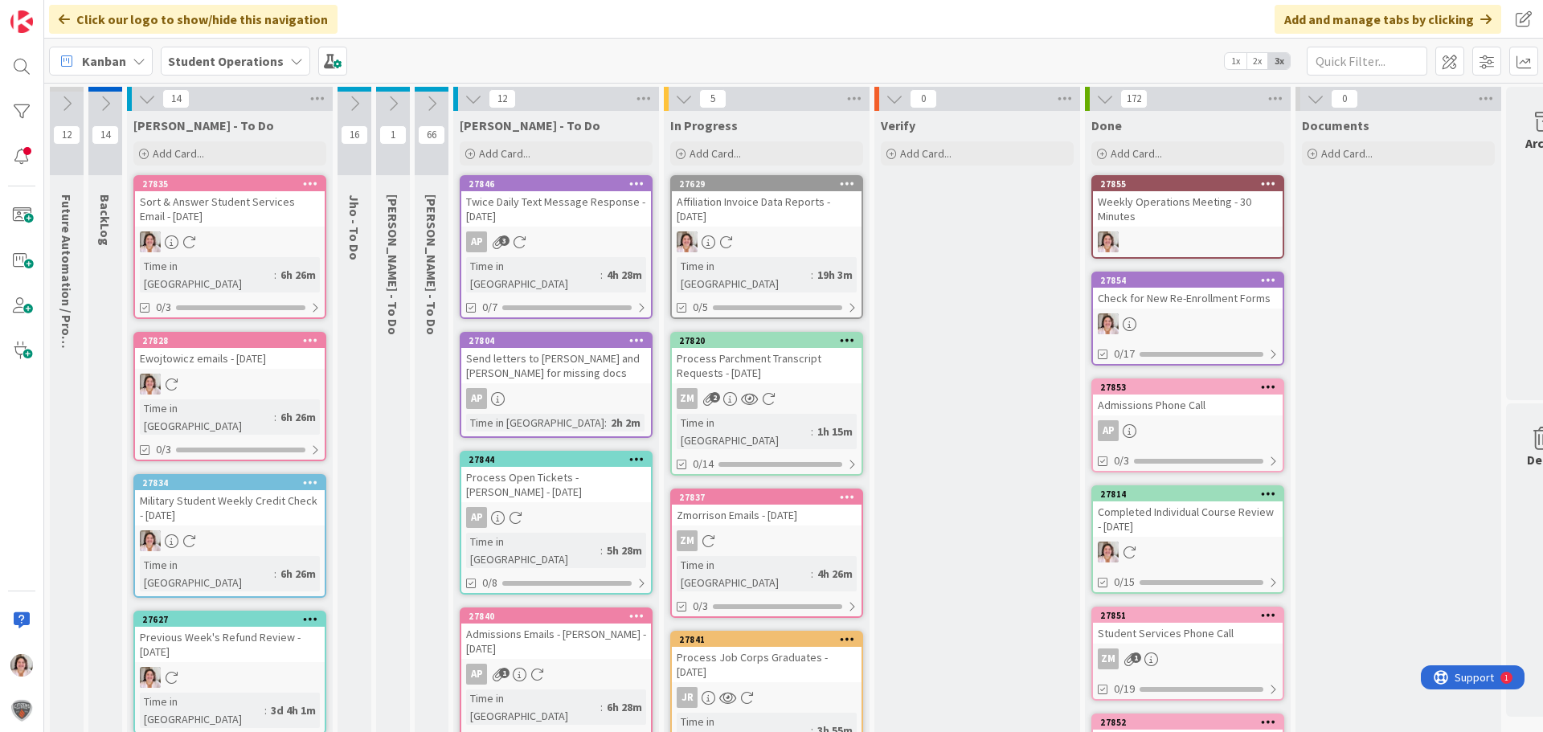
click at [472, 98] on icon at bounding box center [473, 99] width 18 height 18
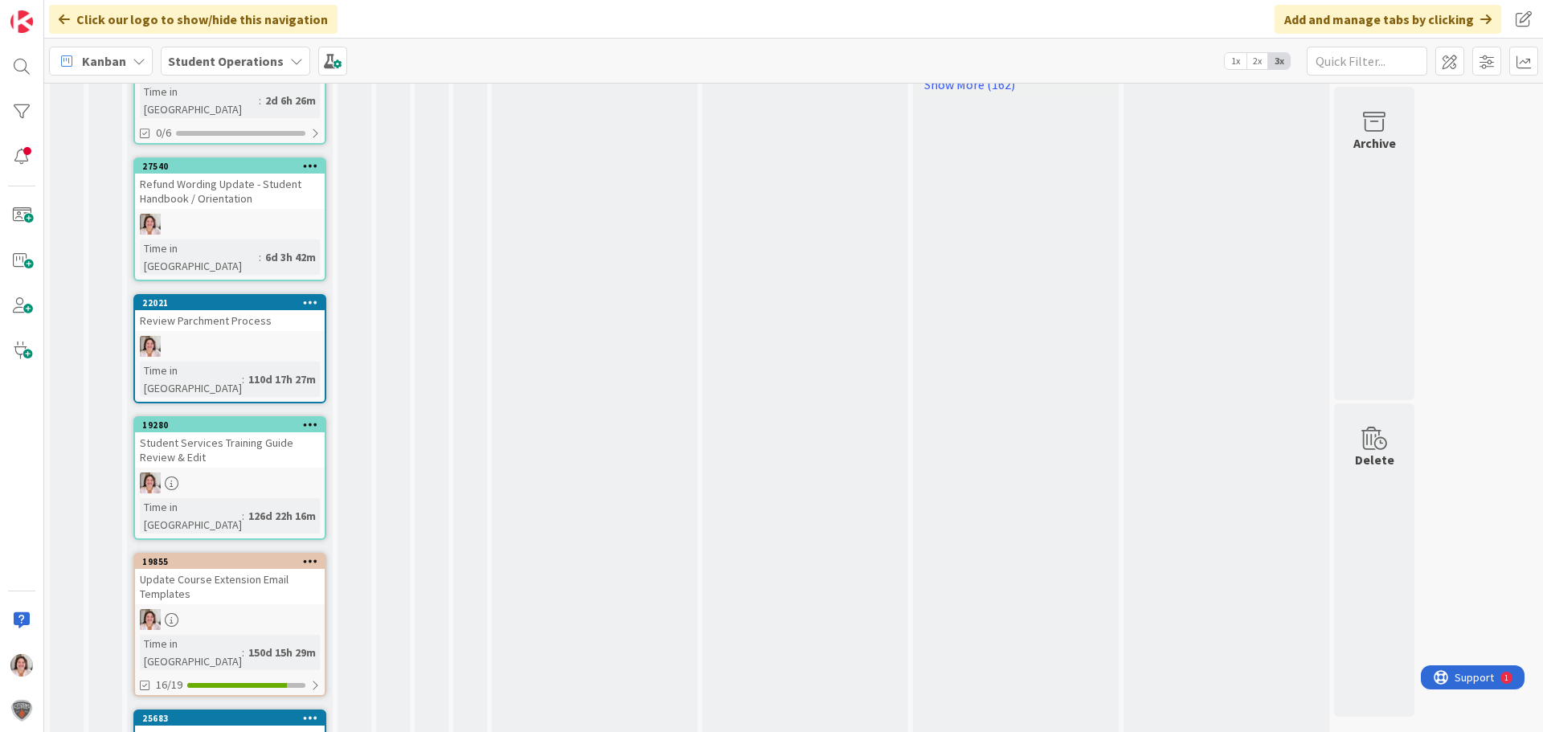
scroll to position [1226, 0]
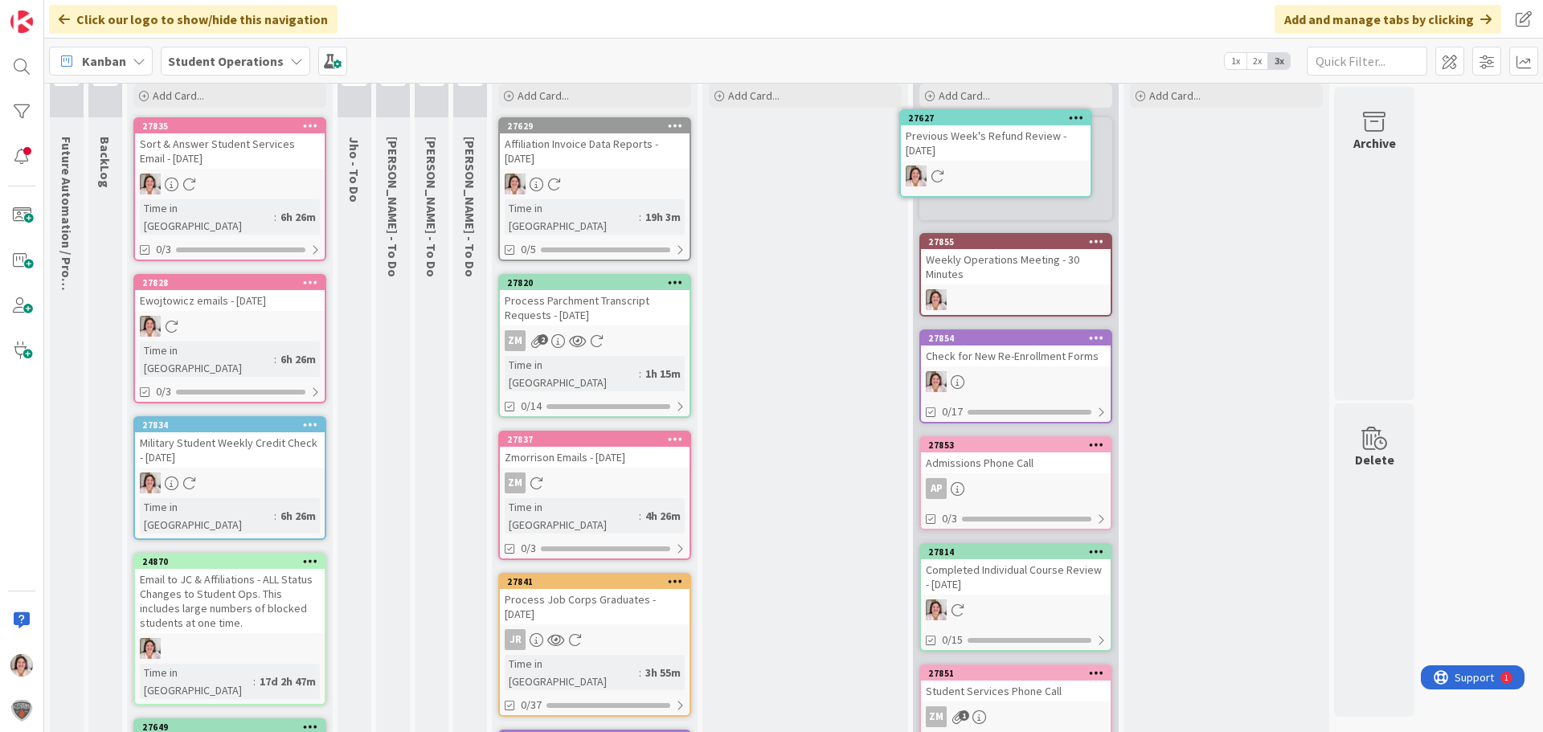
scroll to position [0, 0]
